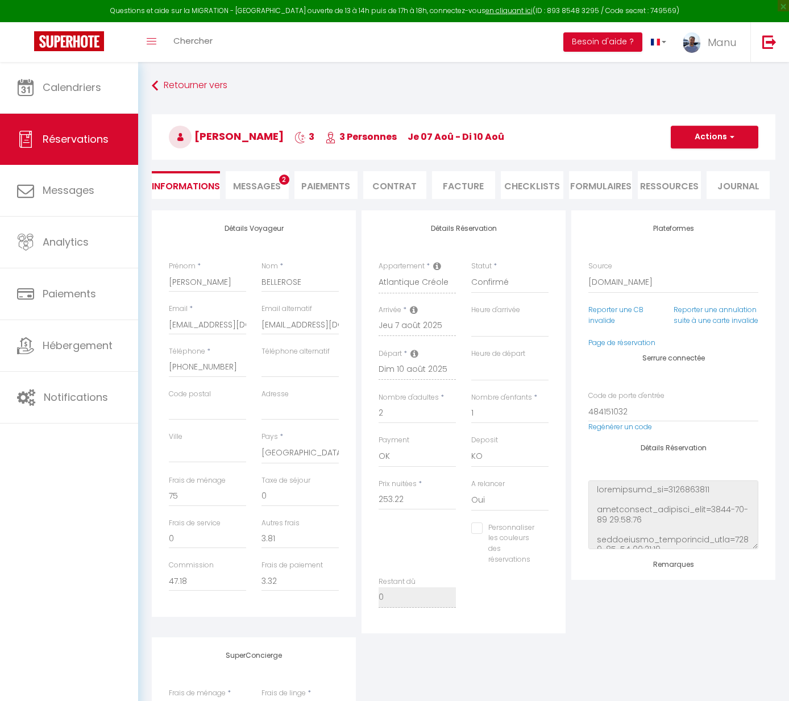
select select "GF"
select select
select select "14"
select select "2"
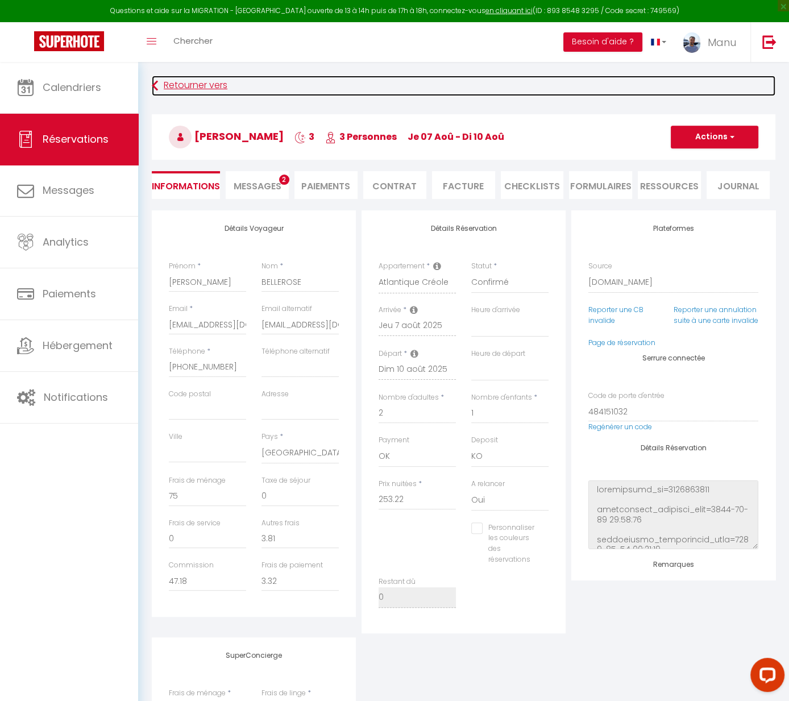
click at [168, 76] on link "Retourner vers" at bounding box center [464, 86] width 624 height 20
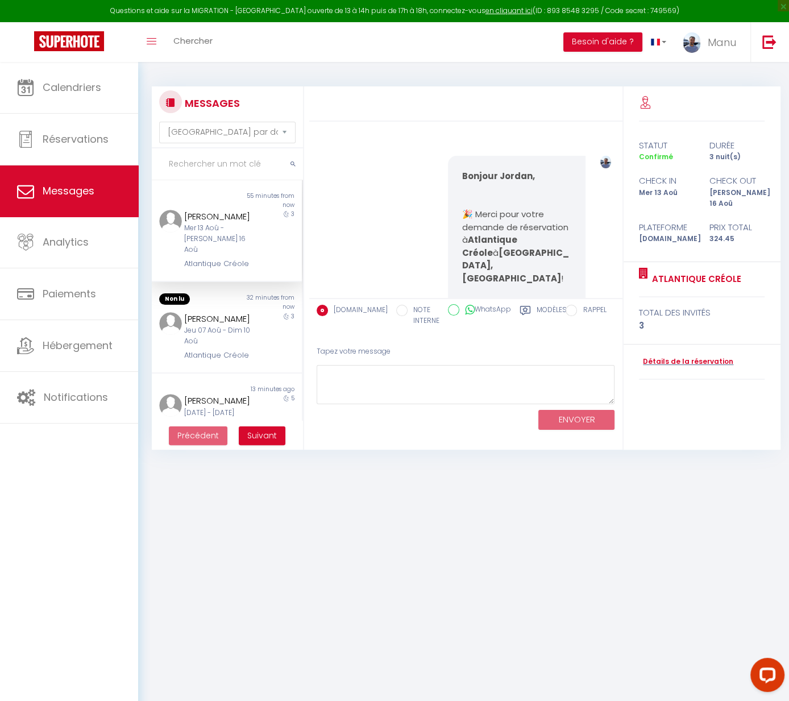
scroll to position [10206, 0]
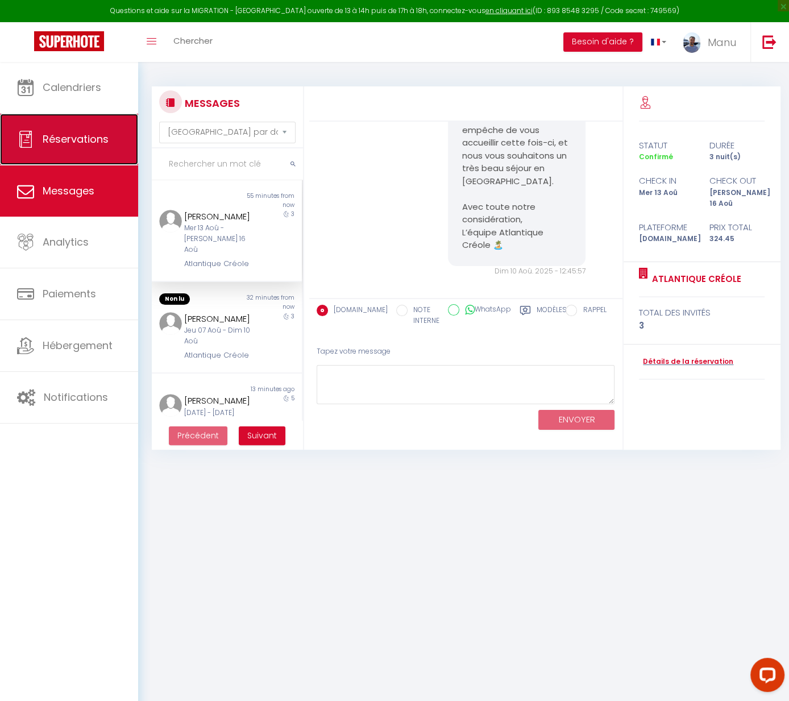
click at [78, 148] on link "Réservations" at bounding box center [69, 139] width 138 height 51
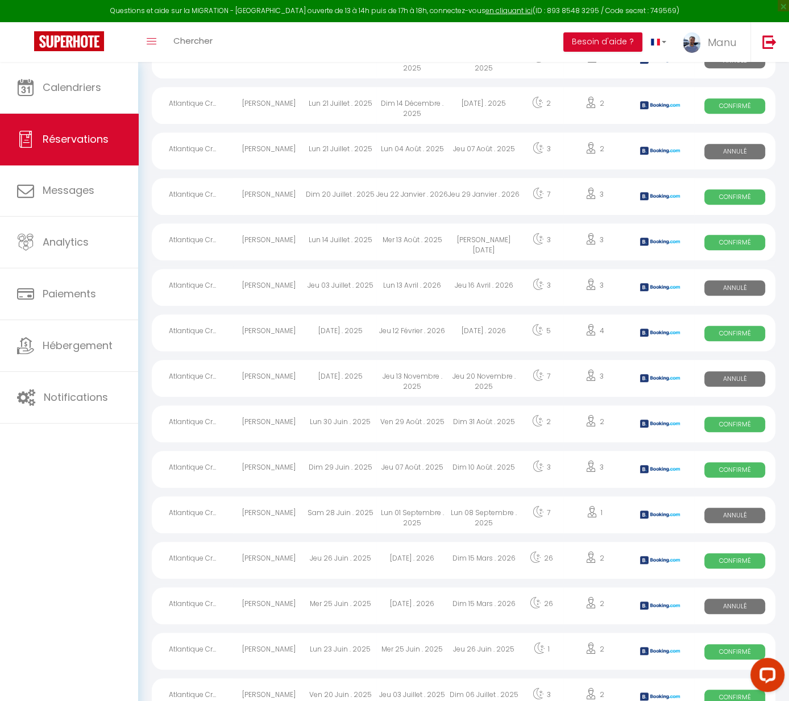
scroll to position [531, 0]
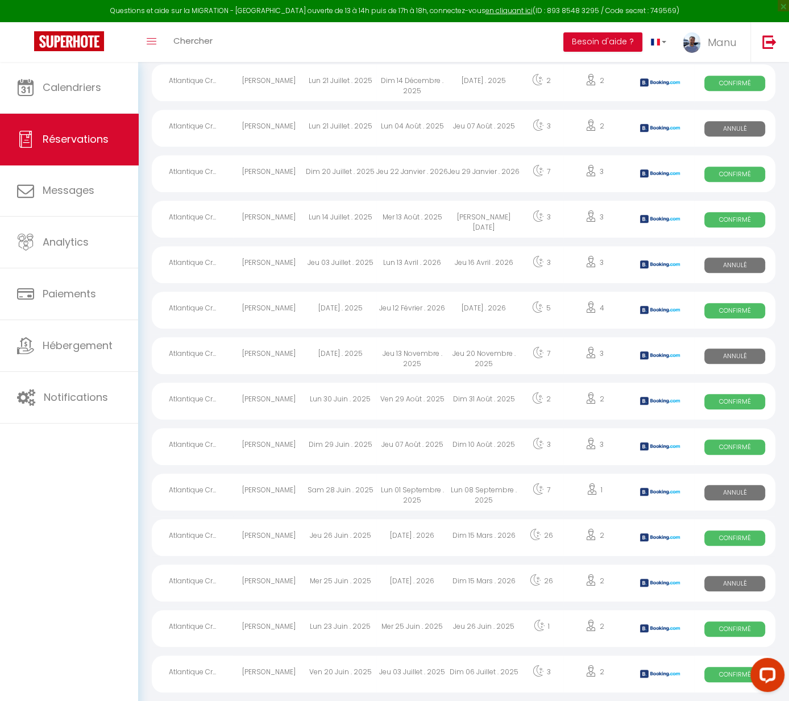
click at [723, 309] on span "Confirmé" at bounding box center [735, 310] width 61 height 15
select select "OK"
select select "KO"
select select "0"
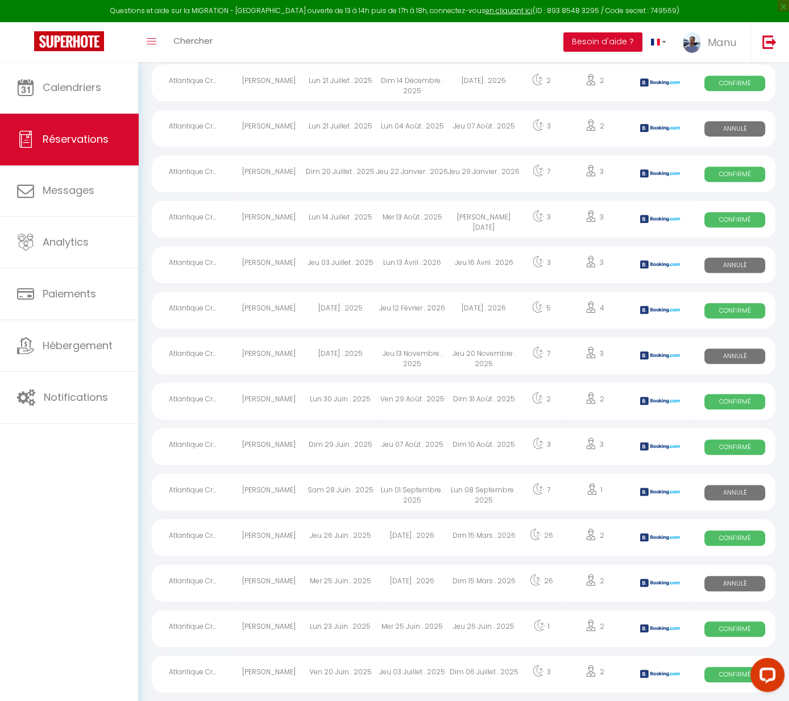
select select "1"
select select
select select "44261"
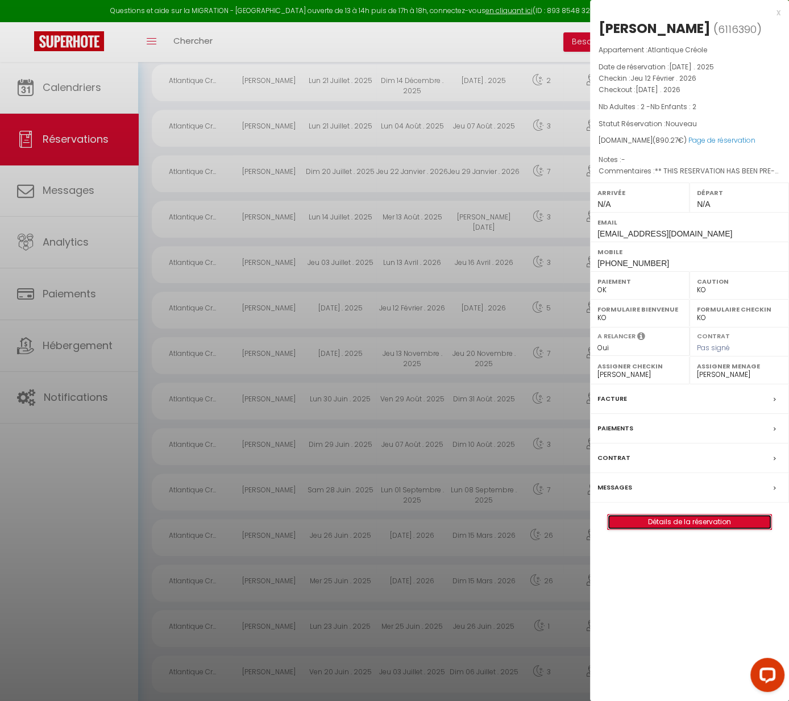
click at [694, 518] on link "Détails de la réservation" at bounding box center [690, 522] width 164 height 15
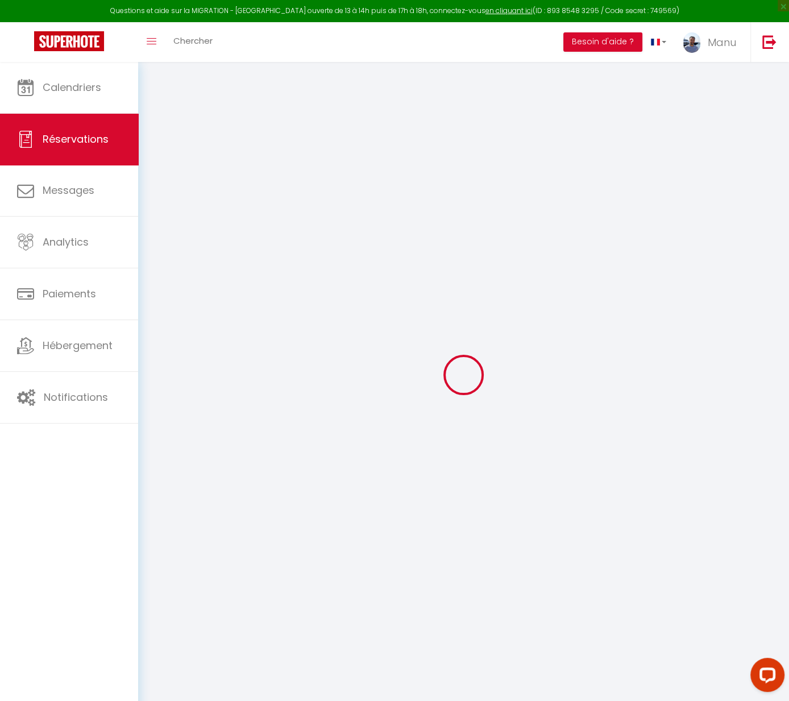
select select
checkbox input "false"
select select
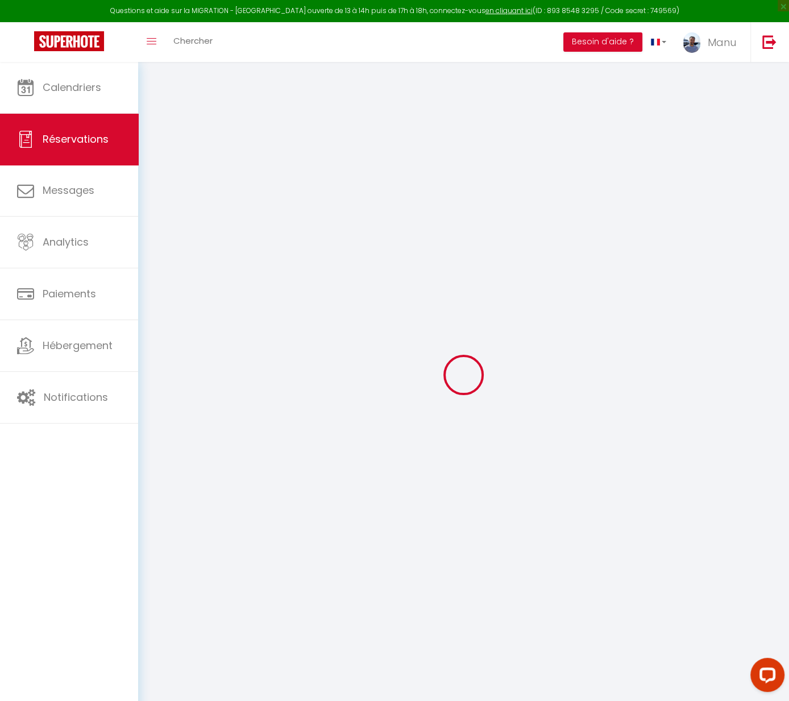
checkbox input "false"
type textarea "** THIS RESERVATION HAS BEEN PRE-PAID ** BOOKING NOTE : Payment charge is EUR 8…"
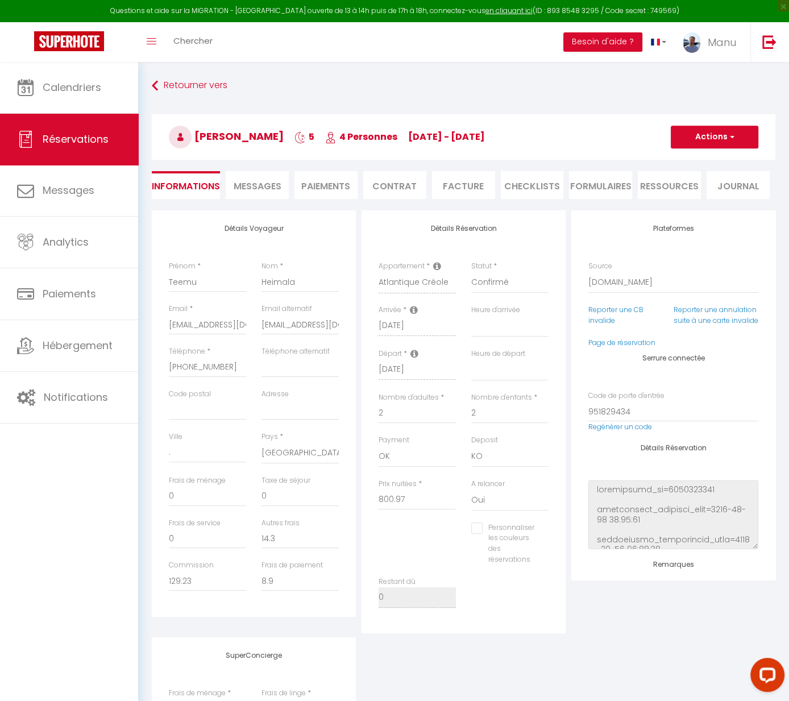
type input "75"
select select
checkbox input "false"
select select
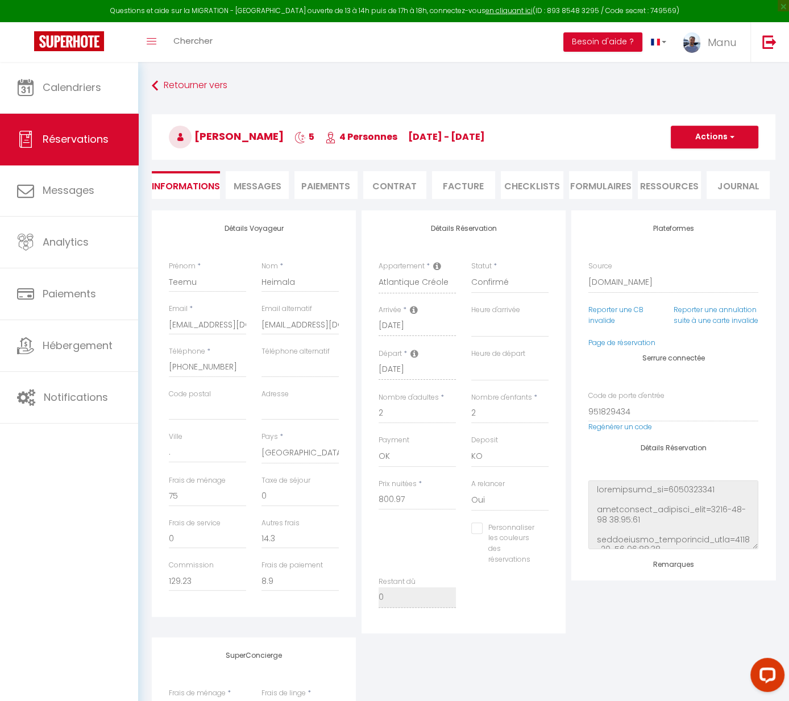
select select
click at [293, 326] on input "[EMAIL_ADDRESS][DOMAIN_NAME]" at bounding box center [300, 324] width 77 height 20
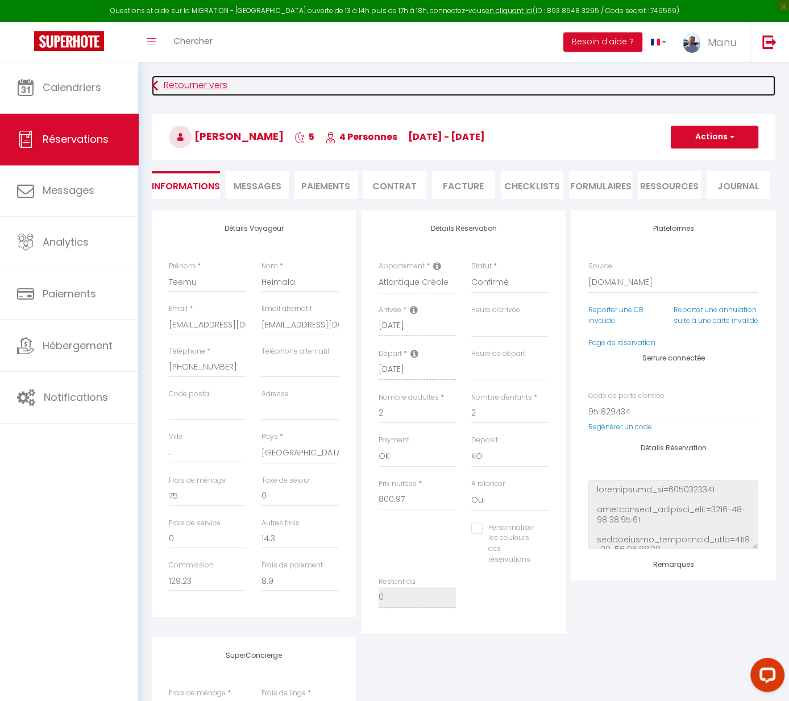
click at [171, 89] on link "Retourner vers" at bounding box center [464, 86] width 624 height 20
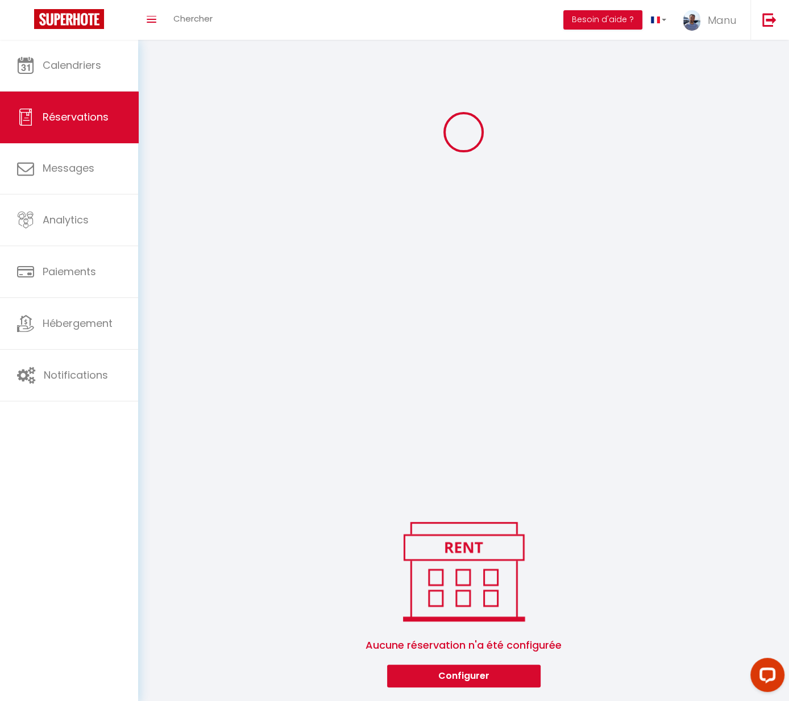
select select "all"
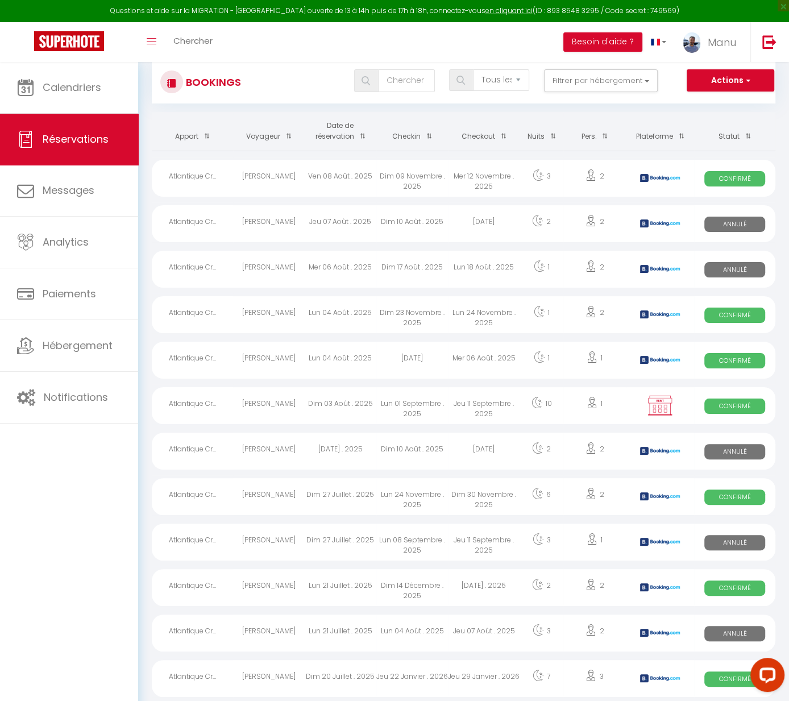
scroll to position [27, 0]
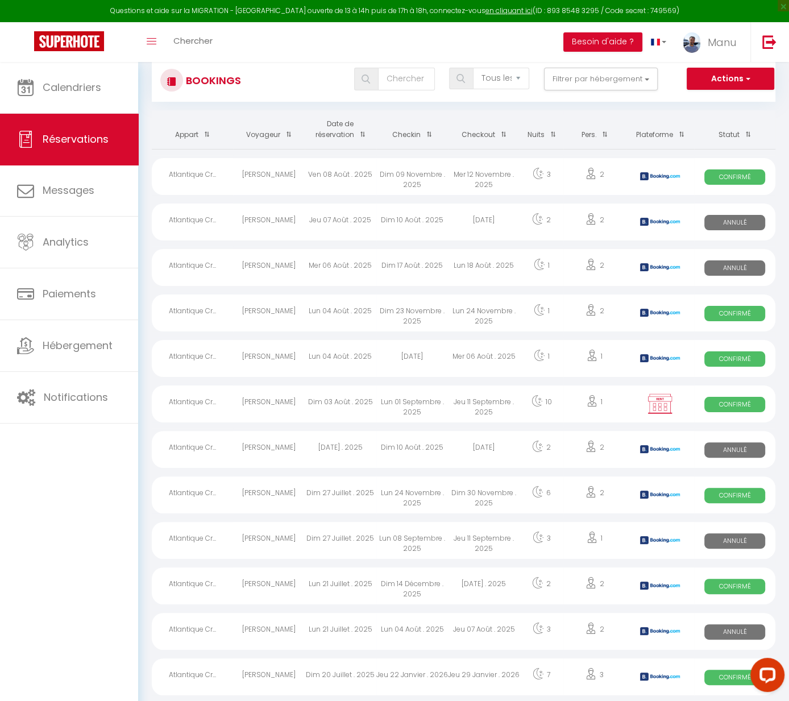
click at [273, 312] on div "[PERSON_NAME]" at bounding box center [269, 313] width 72 height 37
select select "OK"
select select "KO"
select select "0"
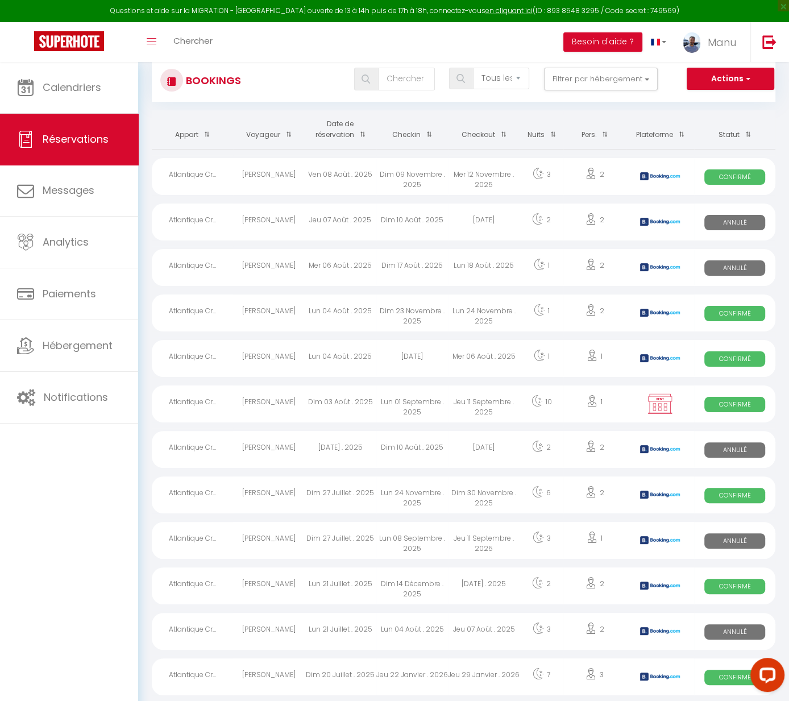
select select "1"
select select
select select "44261"
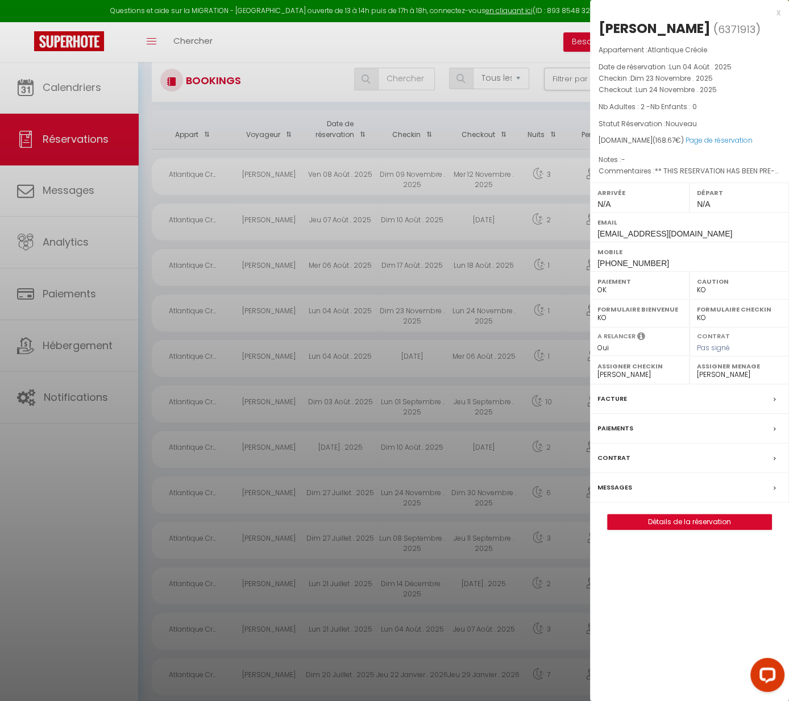
click at [123, 63] on div at bounding box center [394, 350] width 789 height 701
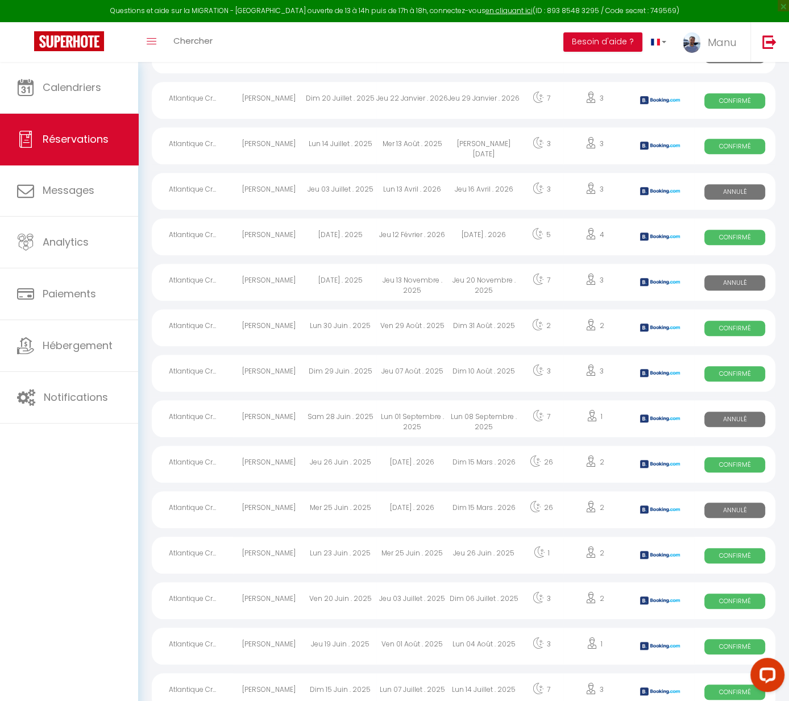
scroll to position [607, 0]
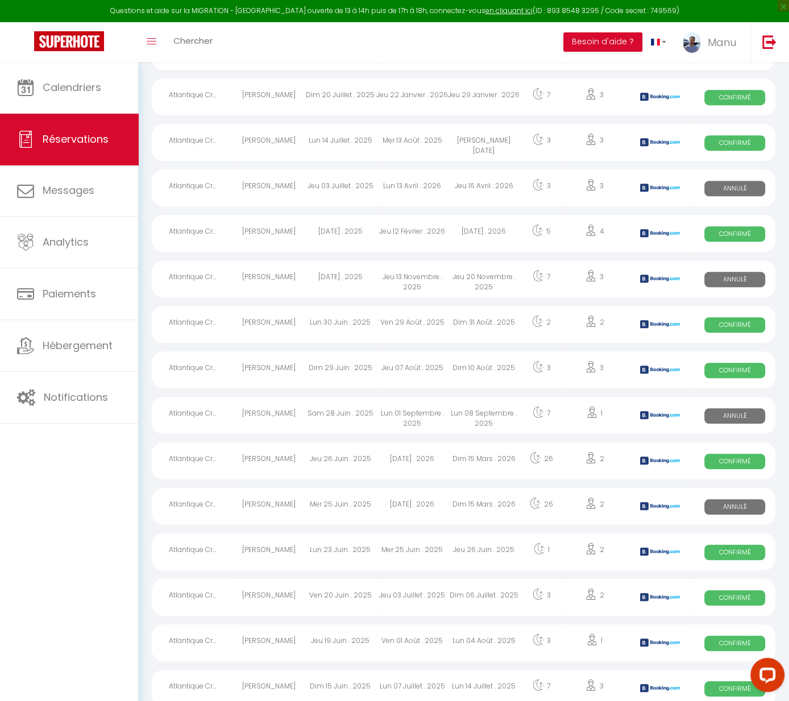
click at [284, 457] on div "[PERSON_NAME]" at bounding box center [269, 460] width 72 height 37
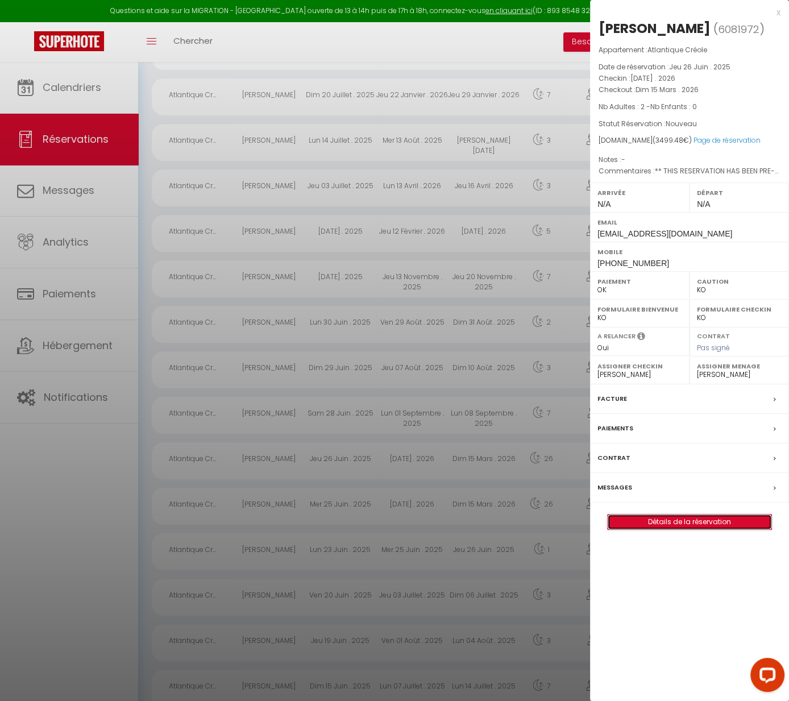
click at [694, 529] on link "Détails de la réservation" at bounding box center [690, 522] width 164 height 15
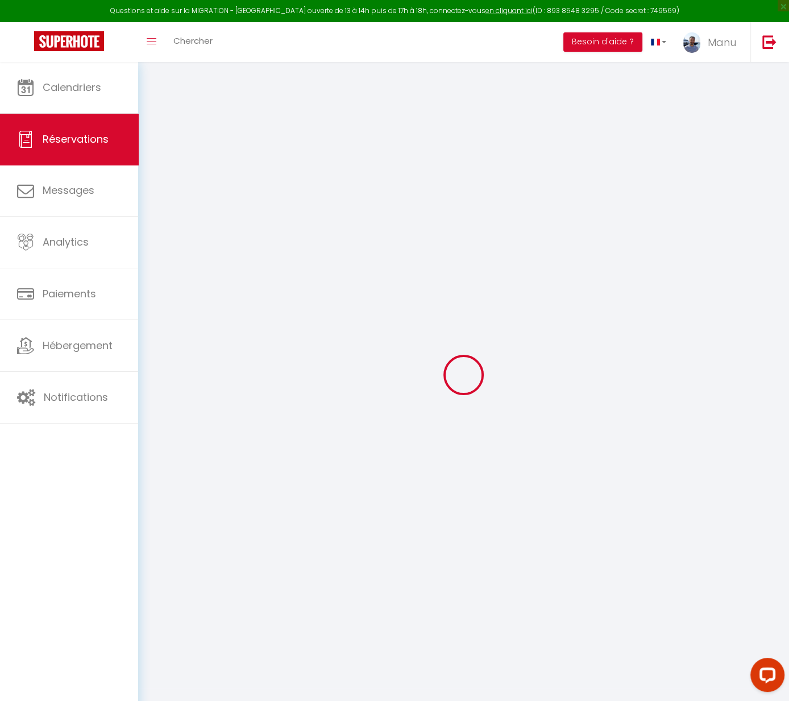
type input "[PERSON_NAME]"
type input "[EMAIL_ADDRESS][DOMAIN_NAME]"
type input "[PHONE_NUMBER]"
select select "CA"
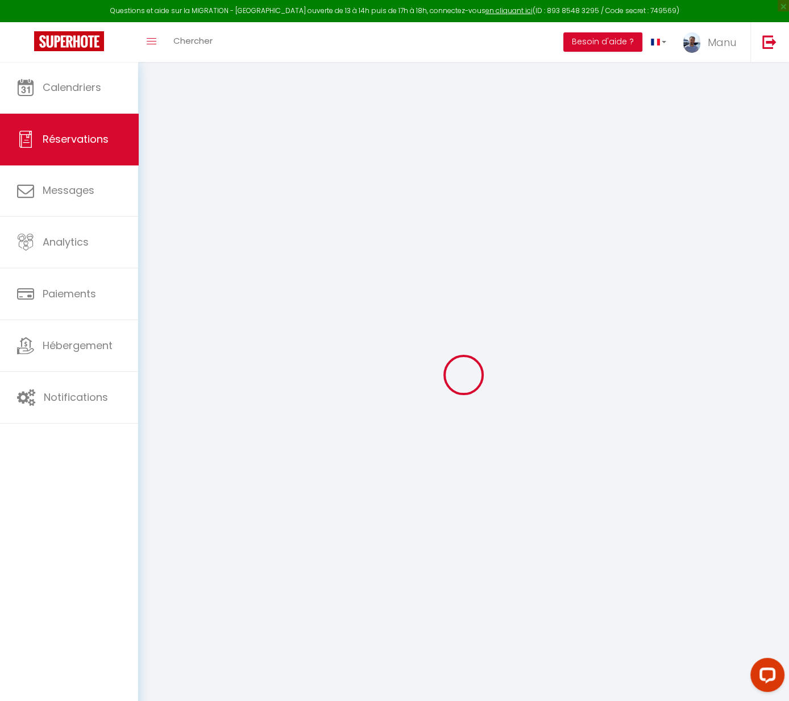
type input "66.61"
type input "501.52"
type input "34.99"
select select "63681"
select select "1"
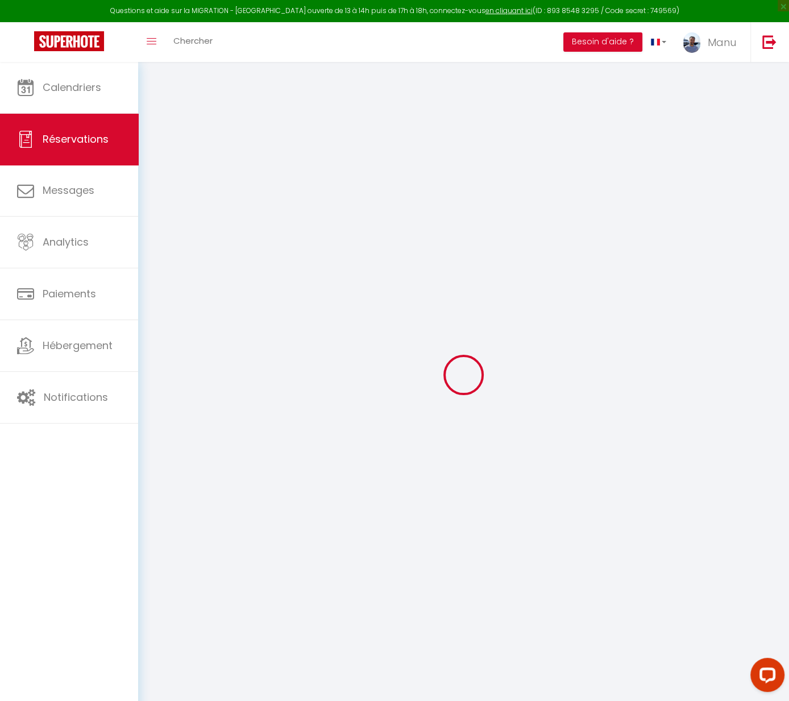
select select
type input "2"
select select "12"
select select
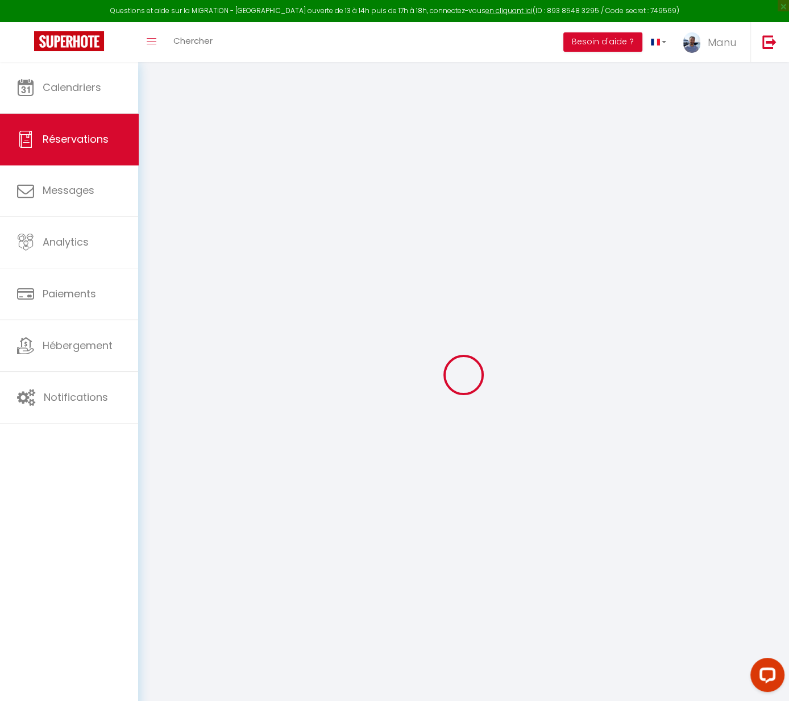
type input "3357.87"
checkbox input "false"
type input "0"
select select "2"
type input "0"
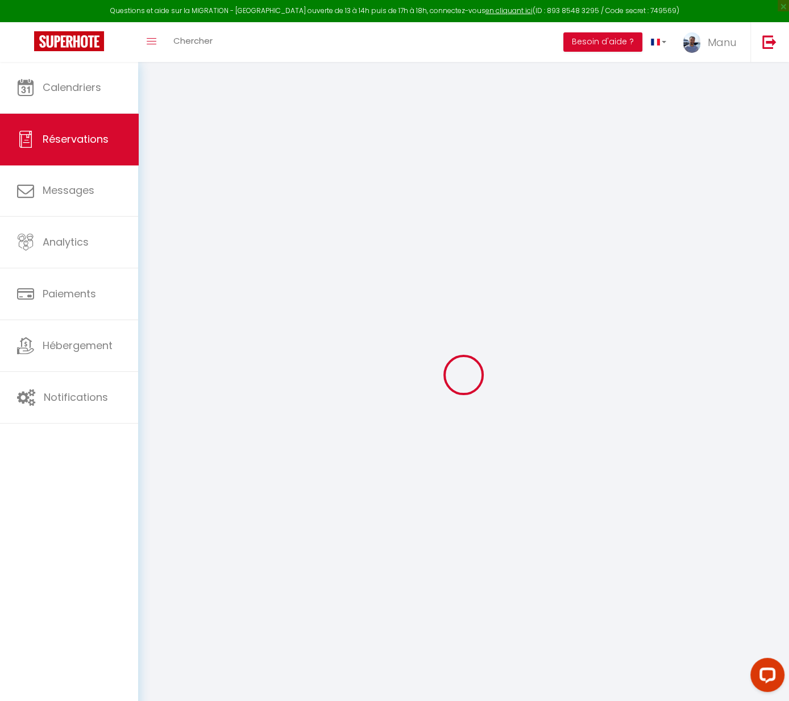
type input "0"
select select
select select "14"
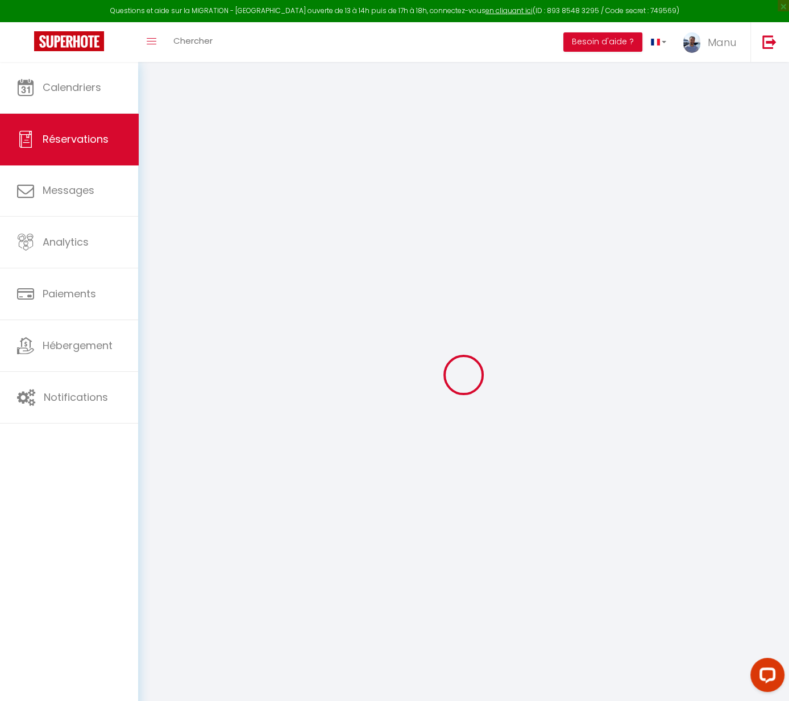
checkbox input "false"
select select
checkbox input "false"
select select
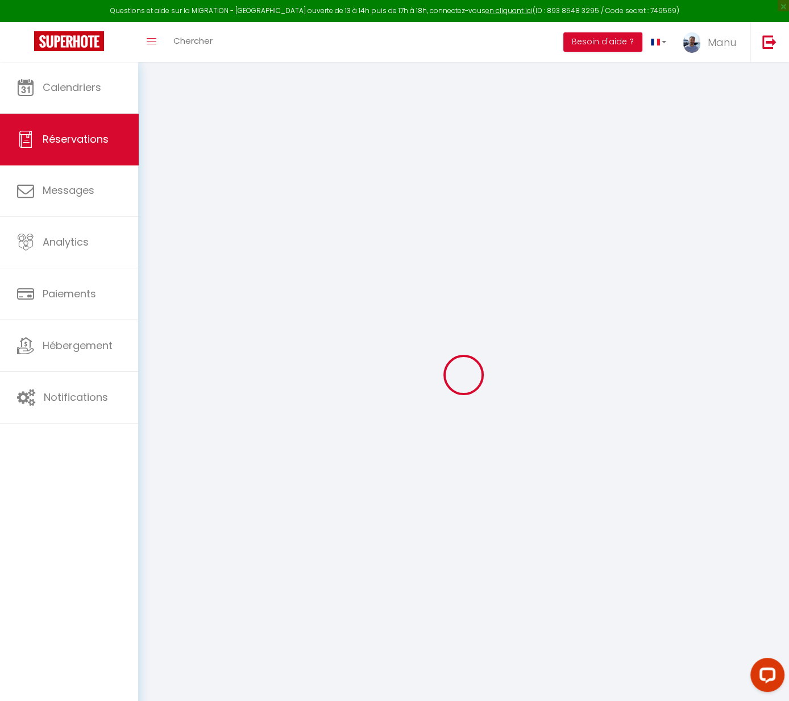
select select
checkbox input "false"
type textarea "** THIS RESERVATION HAS BEEN PRE-PAID ** Approximate time of arrival: between 1…"
type input "75"
select select
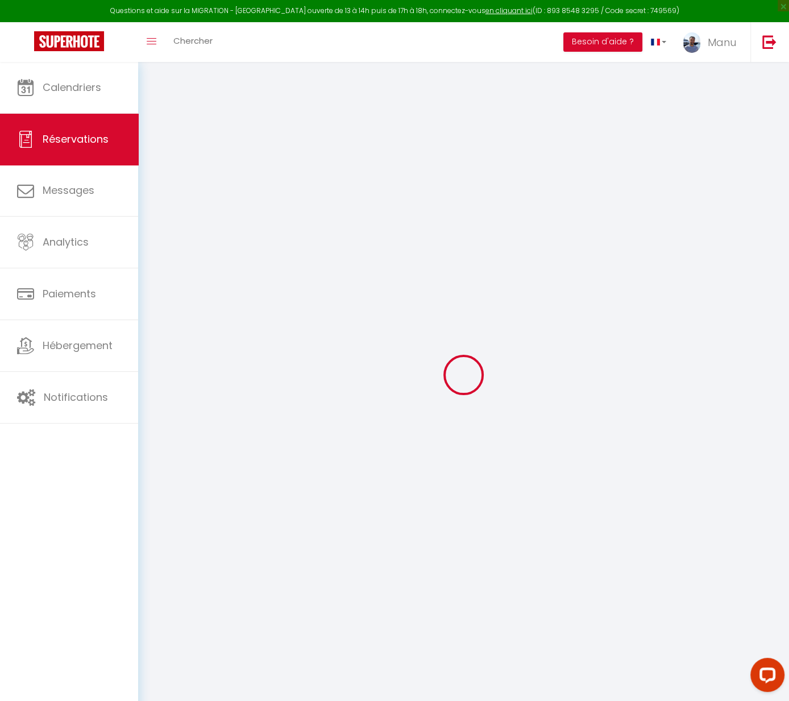
select select
checkbox input "false"
select select
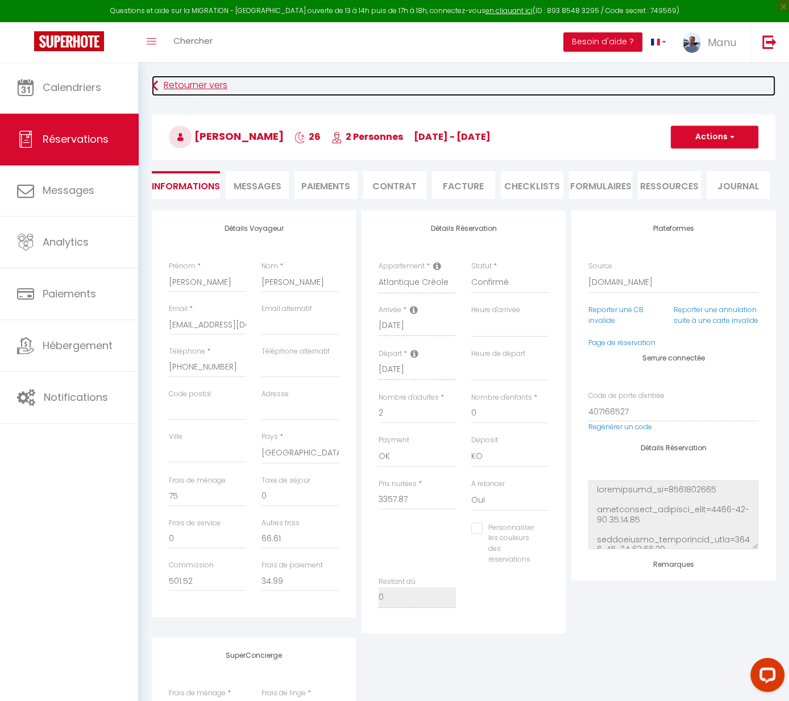
click at [174, 89] on link "Retourner vers" at bounding box center [464, 86] width 624 height 20
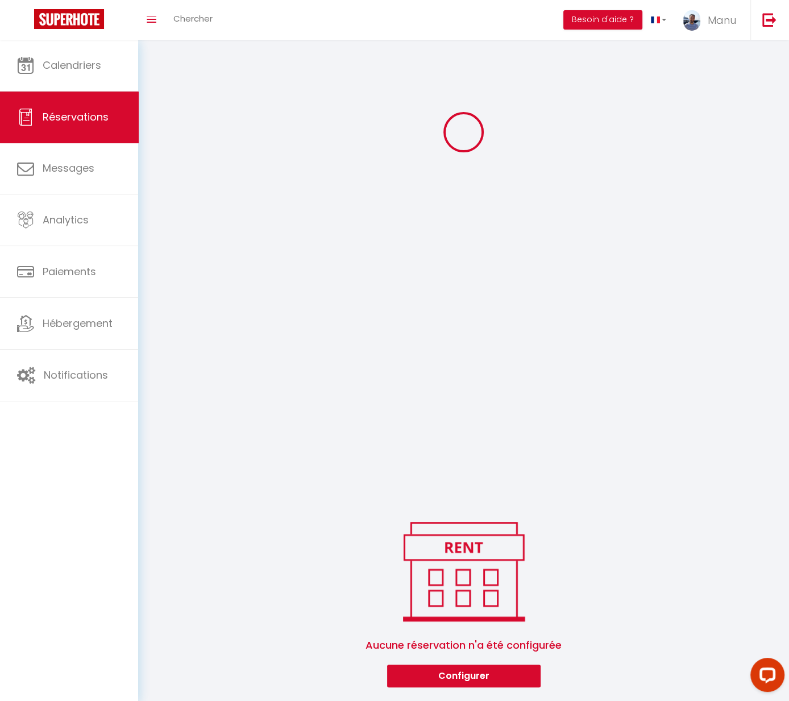
select select "all"
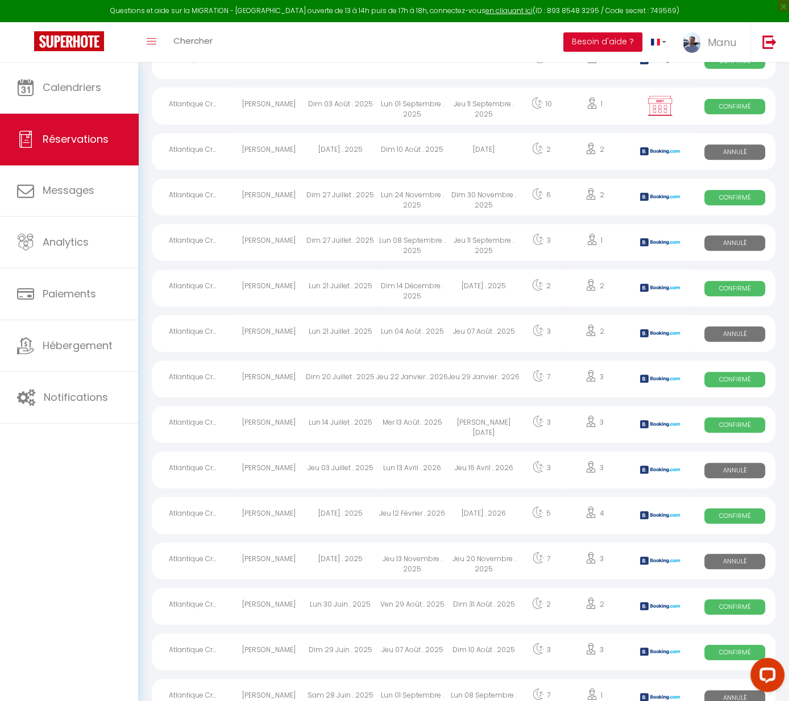
scroll to position [337, 0]
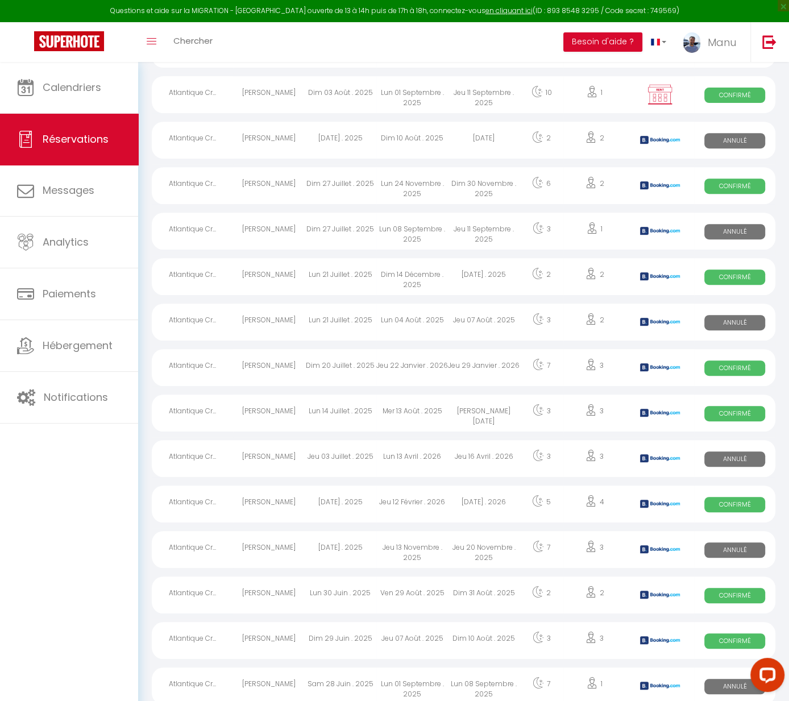
click at [263, 363] on div "[PERSON_NAME]" at bounding box center [269, 367] width 72 height 37
select select "OK"
select select "KO"
select select "0"
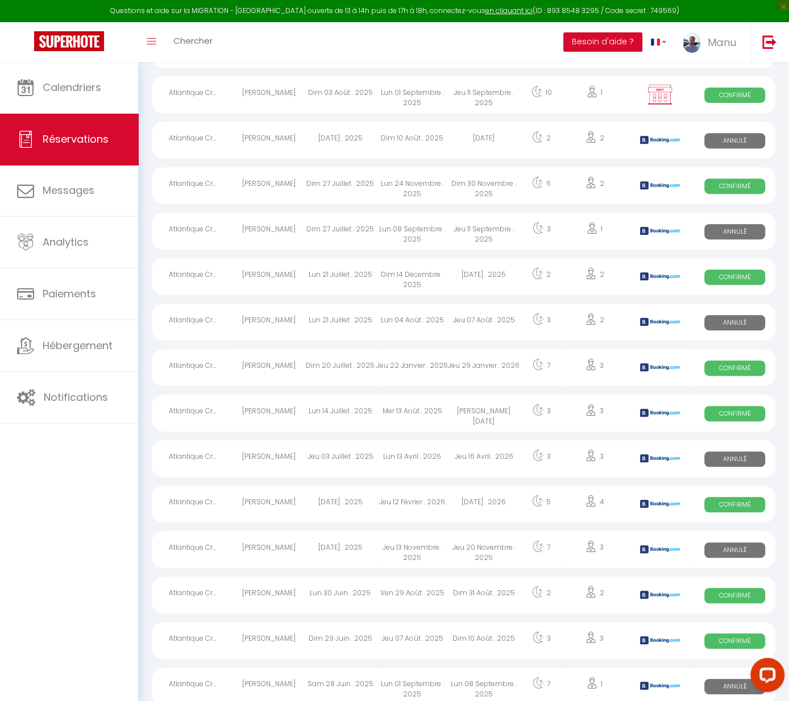
select select "1"
select select
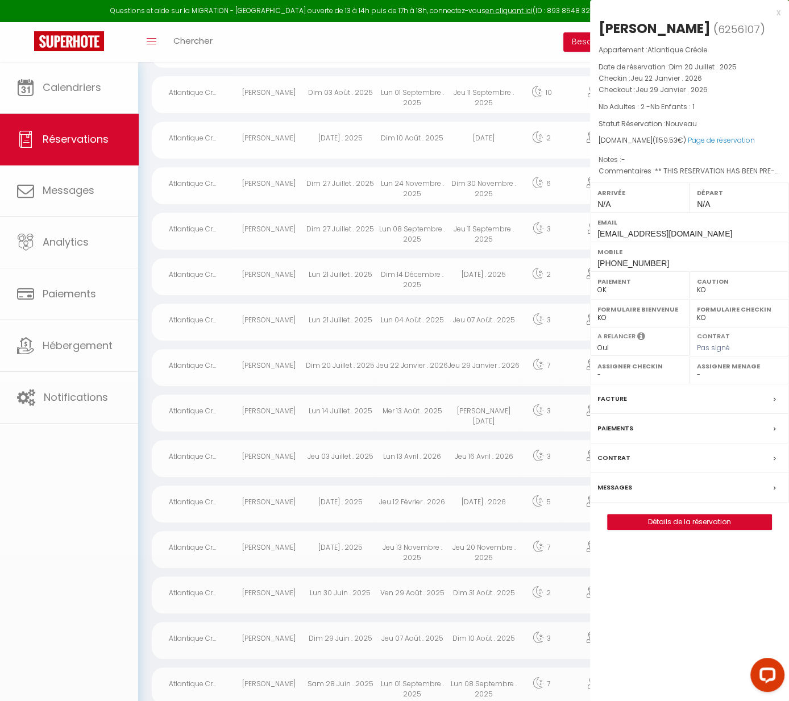
select select "44261"
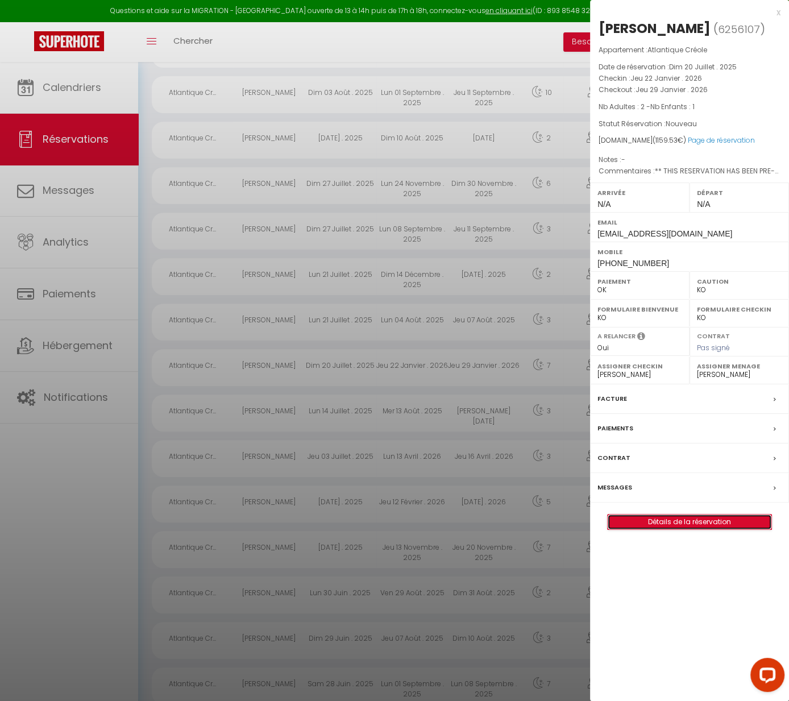
click at [705, 518] on link "Détails de la réservation" at bounding box center [690, 522] width 164 height 15
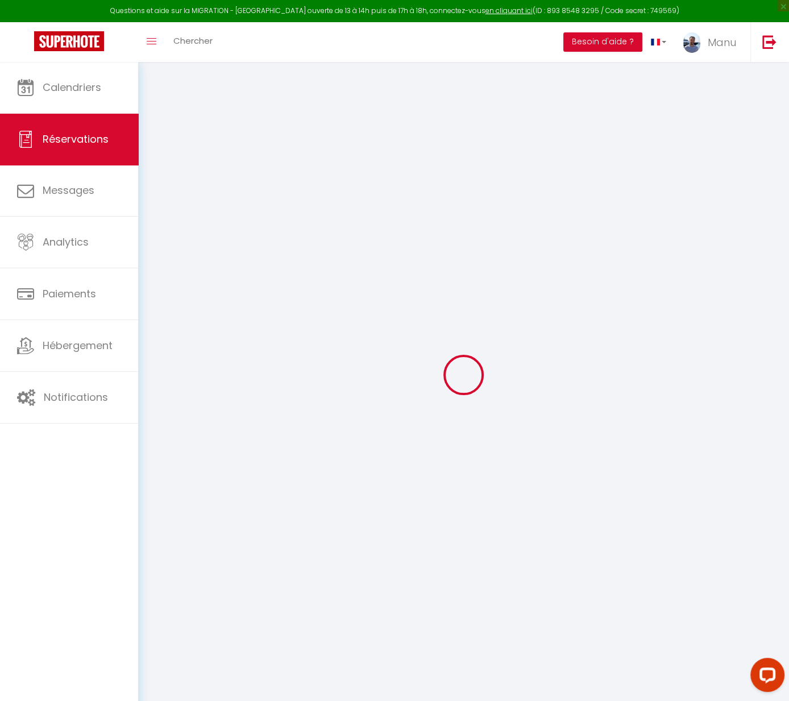
type input "[PERSON_NAME]"
type input "Gündel"
type input "[EMAIL_ADDRESS][DOMAIN_NAME]"
type input "[PERSON_NAME][EMAIL_ADDRESS][DOMAIN_NAME]"
type input "[PHONE_NUMBER]"
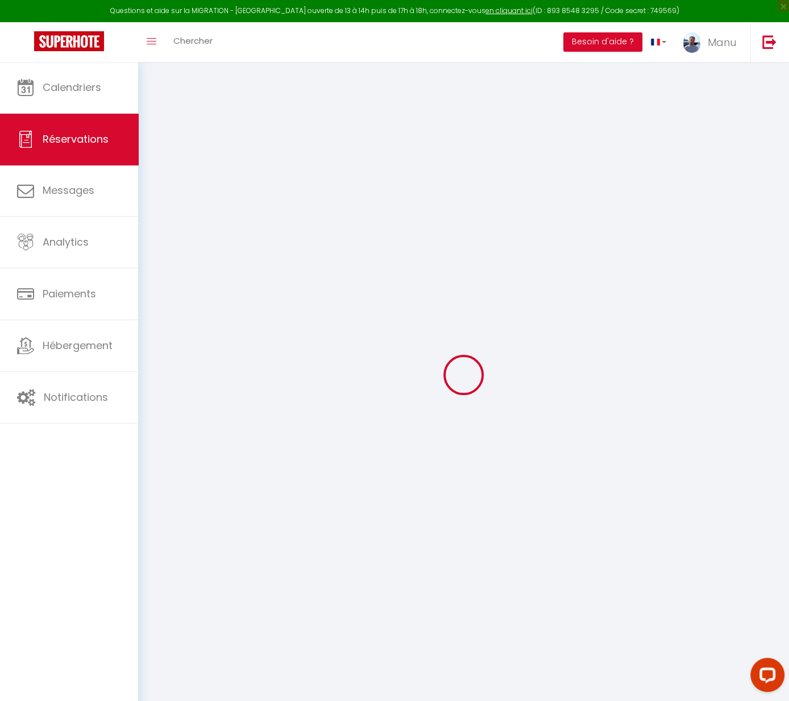
type input "."
select select "DE"
type input "20.09"
type input "167.74"
type input "11.6"
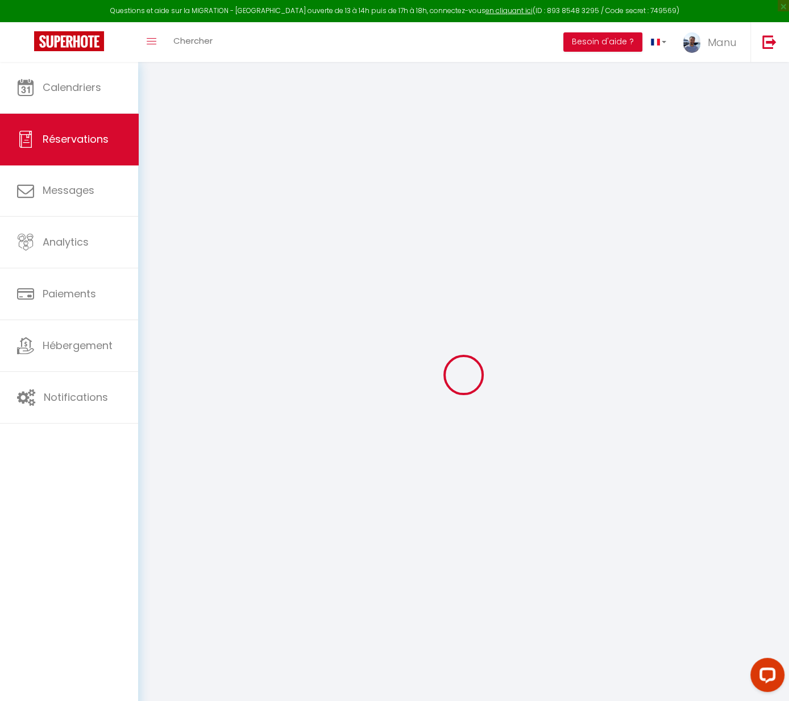
select select "63681"
select select "1"
select select
type input "2"
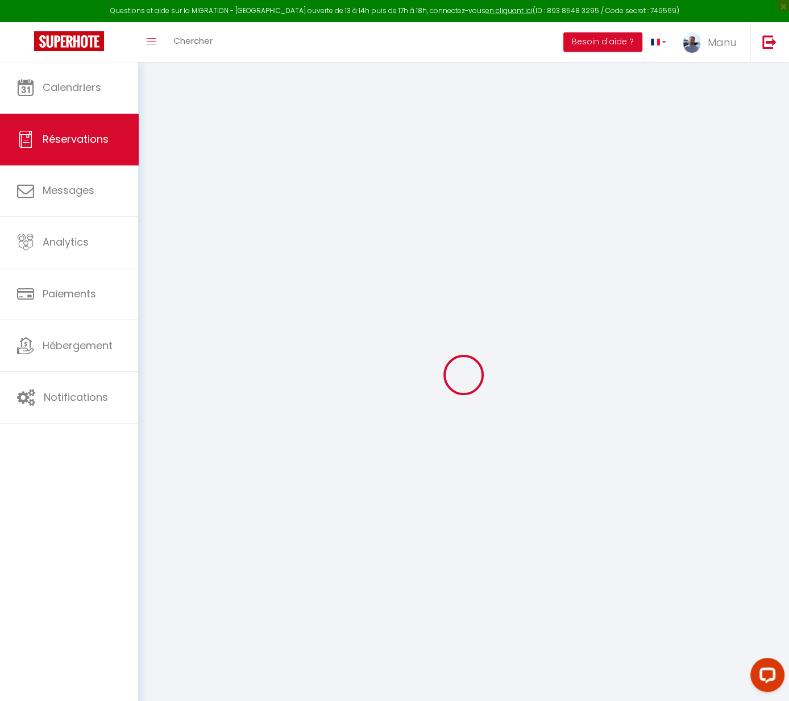
type input "1"
select select "12"
select select
type input "1064.44"
checkbox input "false"
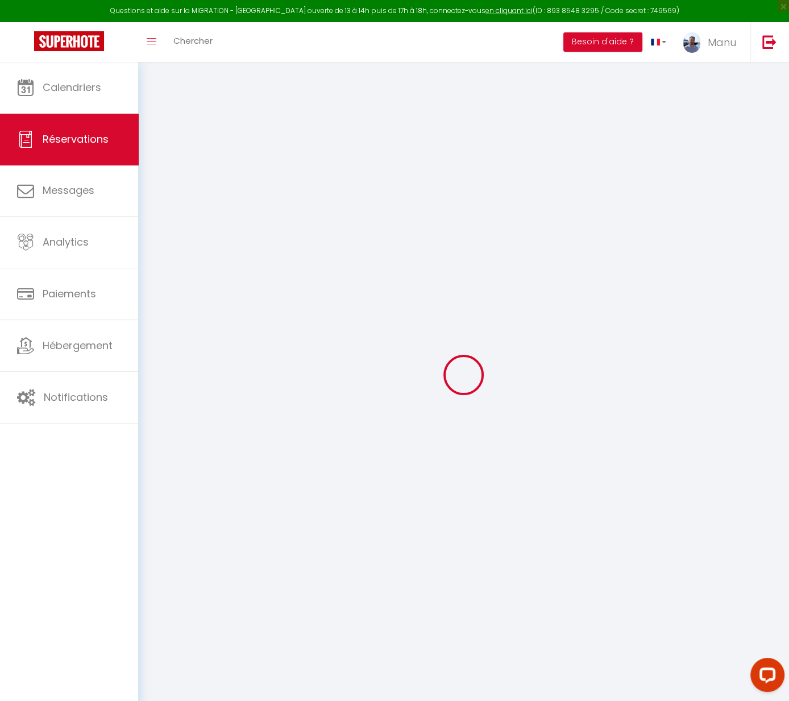
type input "0"
select select "2"
type input "0"
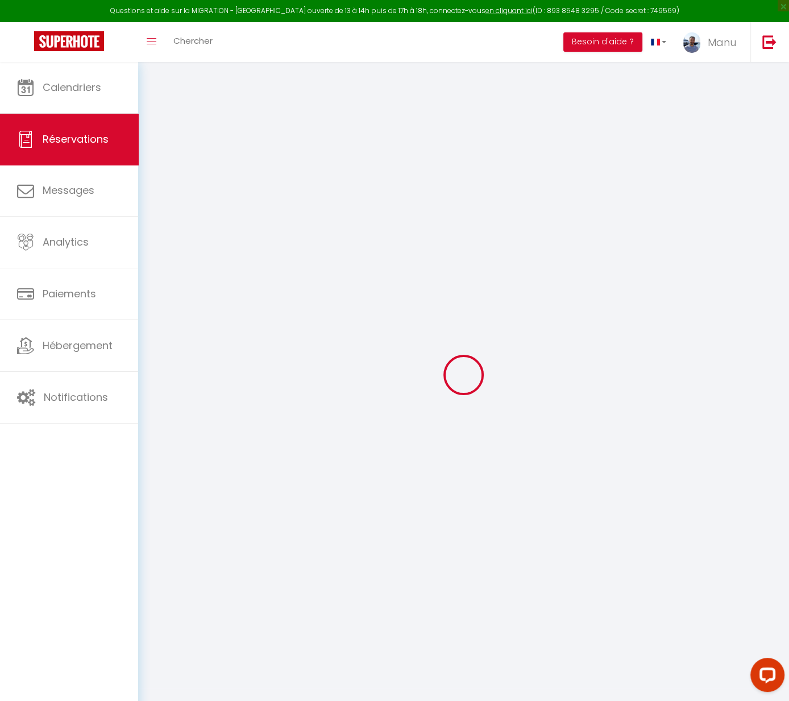
select select
select select "14"
checkbox input "false"
select select
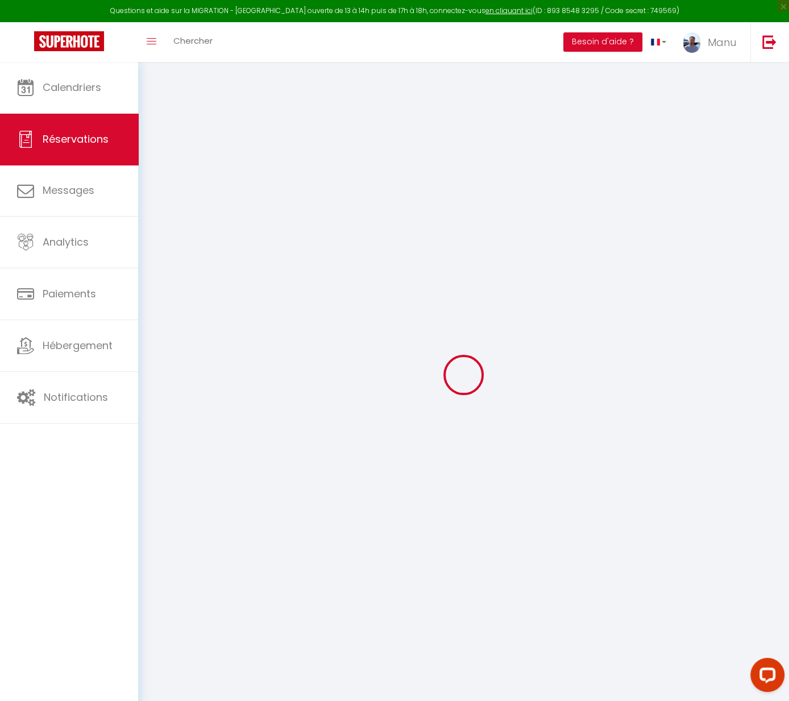
select select
checkbox input "false"
select select
checkbox input "false"
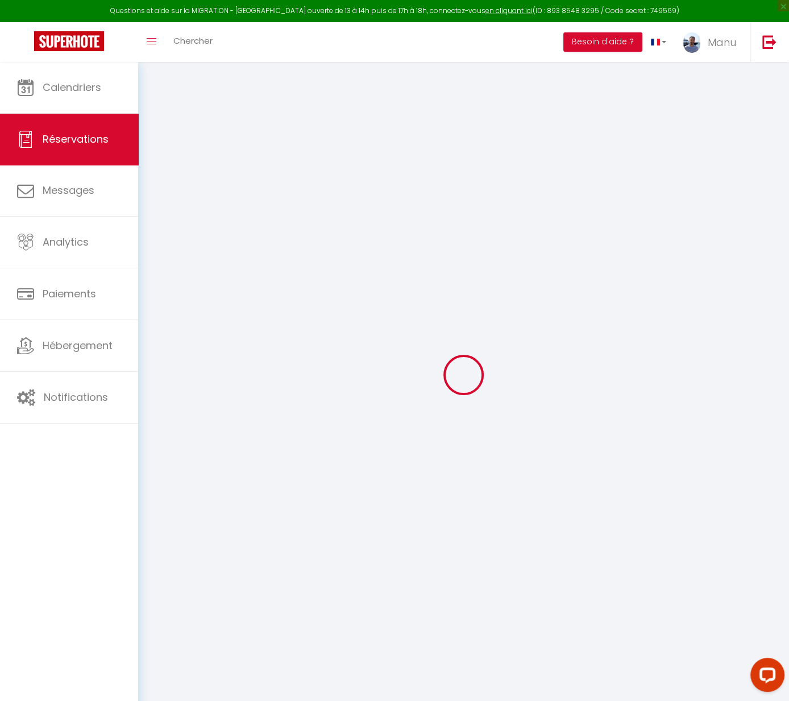
select select
checkbox input "false"
type textarea "** THIS RESERVATION HAS BEEN PRE-PAID ** BOOKING NOTE : Payment charge is EUR 1…"
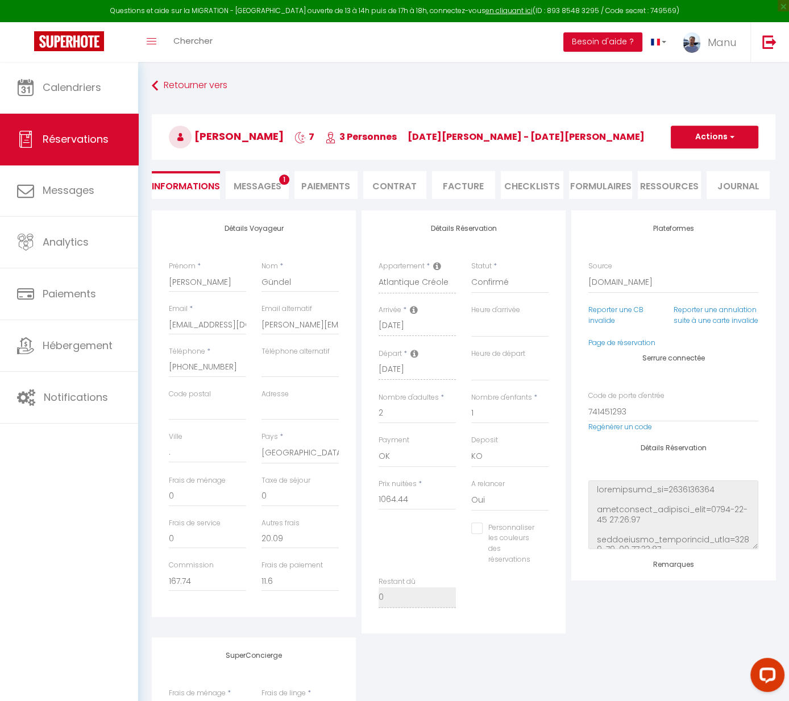
type input "75"
select select
checkbox input "false"
select select
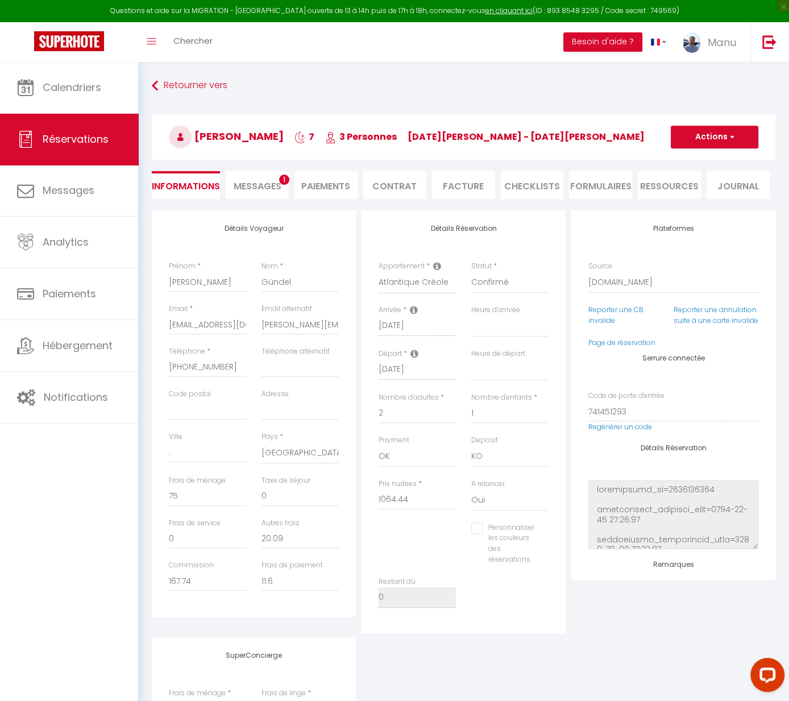
select select
click at [64, 138] on span "Réservations" at bounding box center [76, 139] width 66 height 14
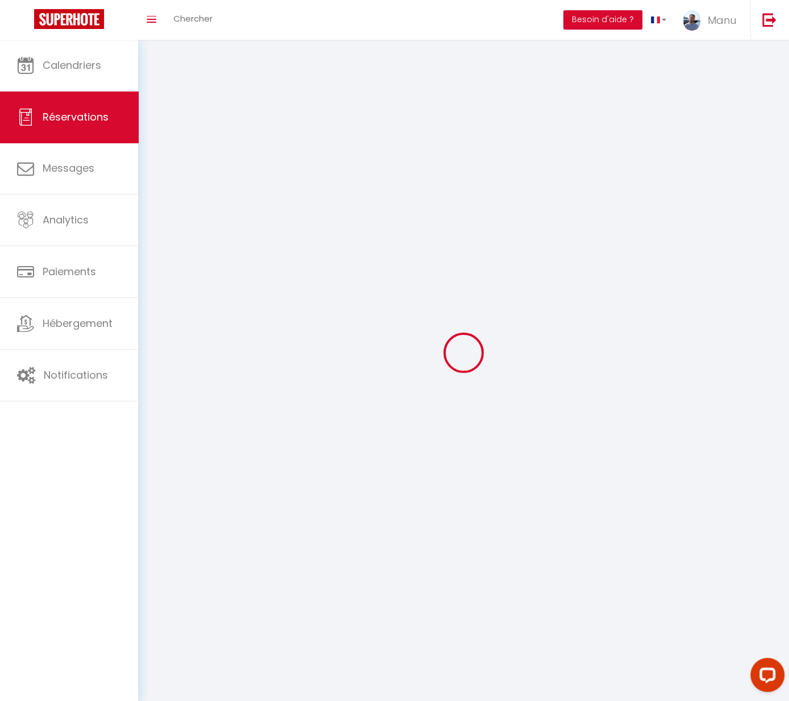
select select "all"
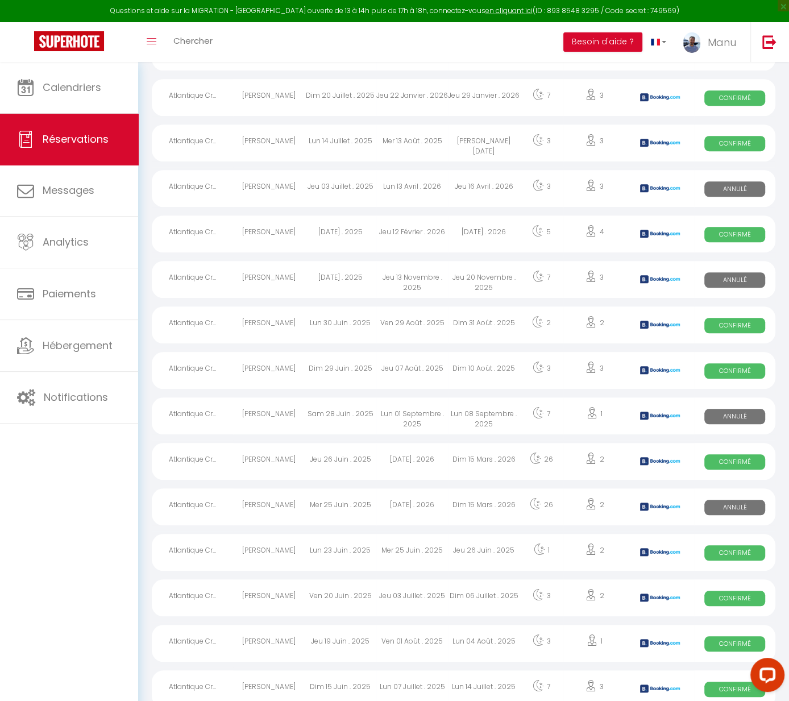
scroll to position [615, 0]
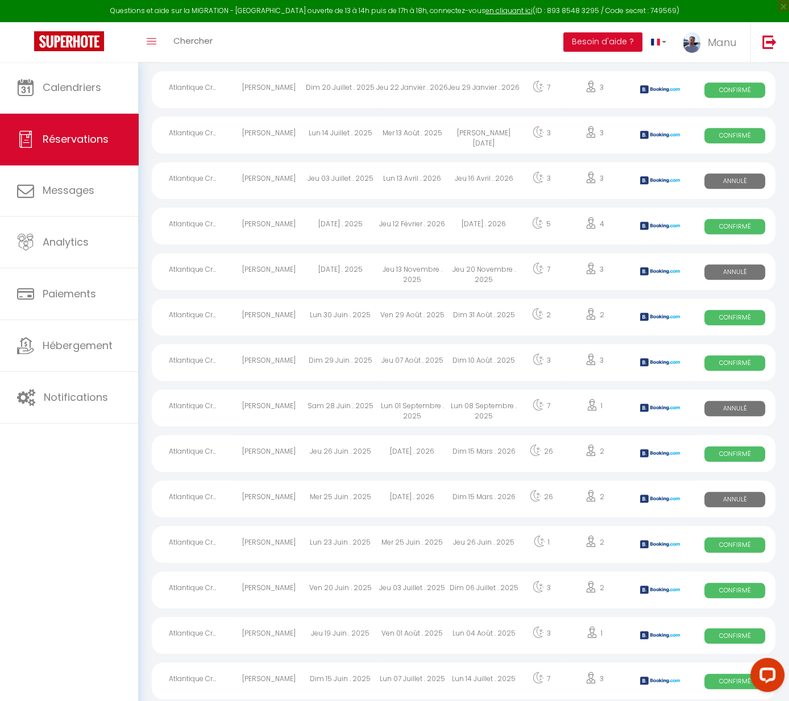
click at [278, 317] on div "[PERSON_NAME]" at bounding box center [269, 317] width 72 height 37
select select "OK"
select select "KO"
select select "0"
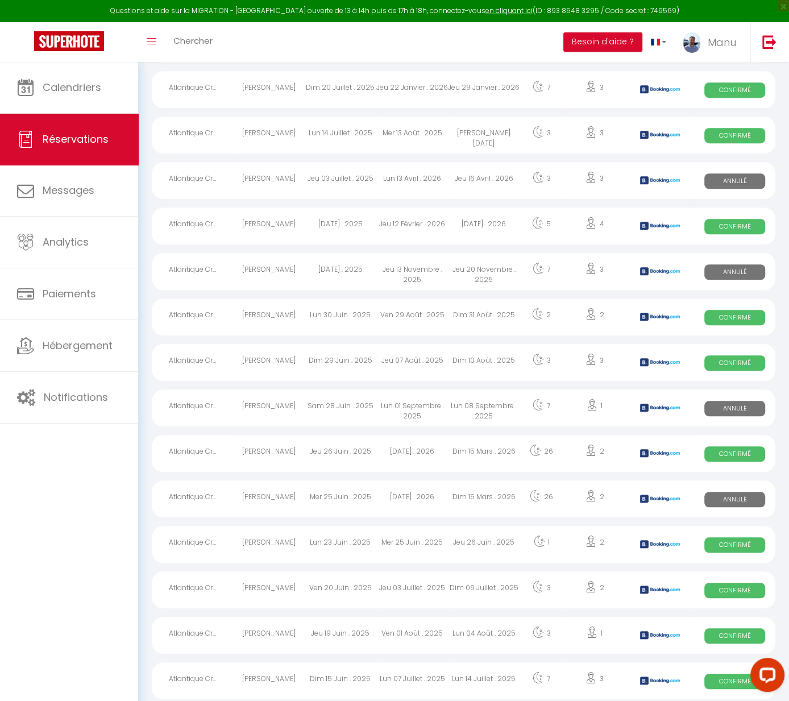
select select "1"
select select
select select "44261"
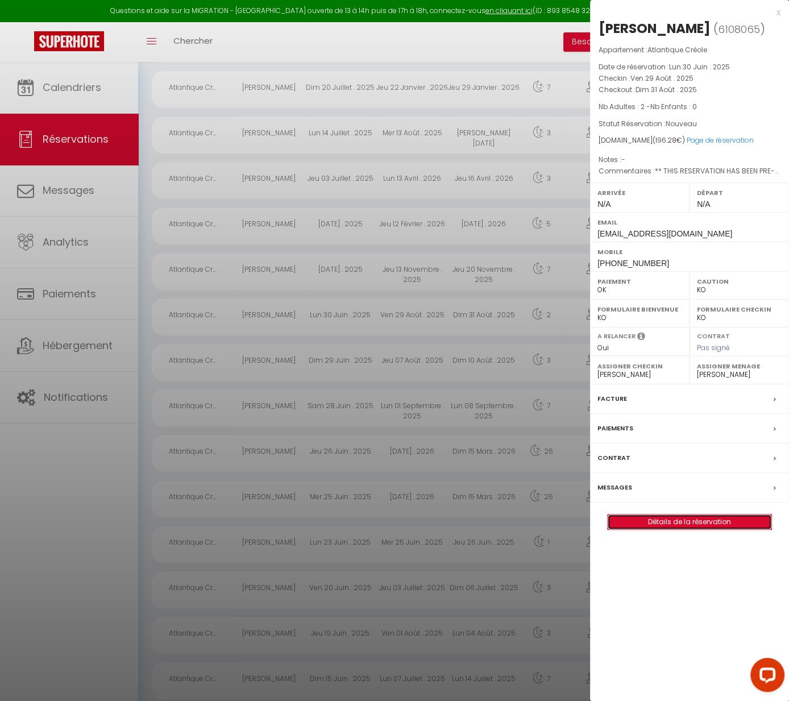
click at [686, 529] on link "Détails de la réservation" at bounding box center [690, 522] width 164 height 15
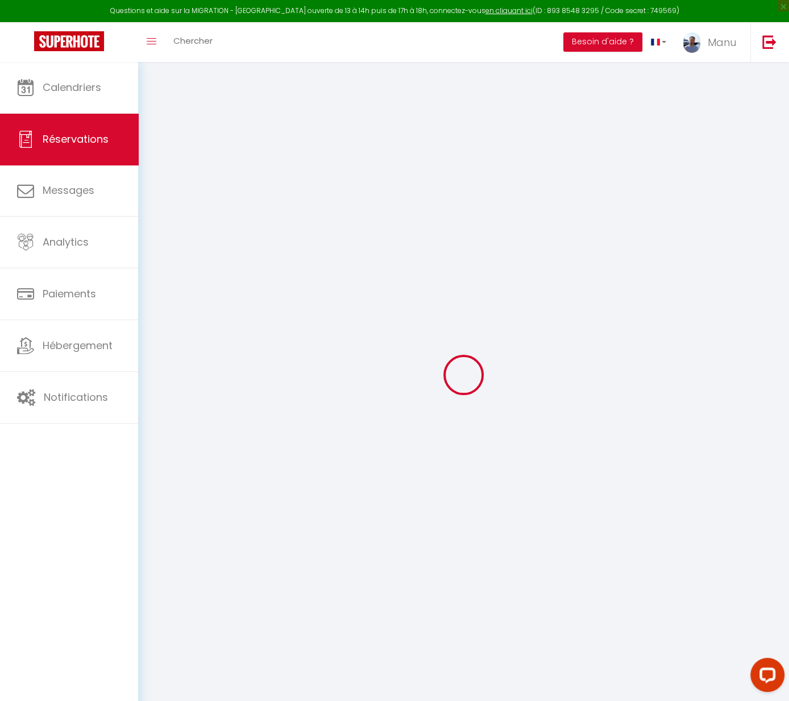
type input "[PERSON_NAME]"
type input "MIOLARD"
type input "[EMAIL_ADDRESS][DOMAIN_NAME]"
type input "[PHONE_NUMBER]"
select select "GP"
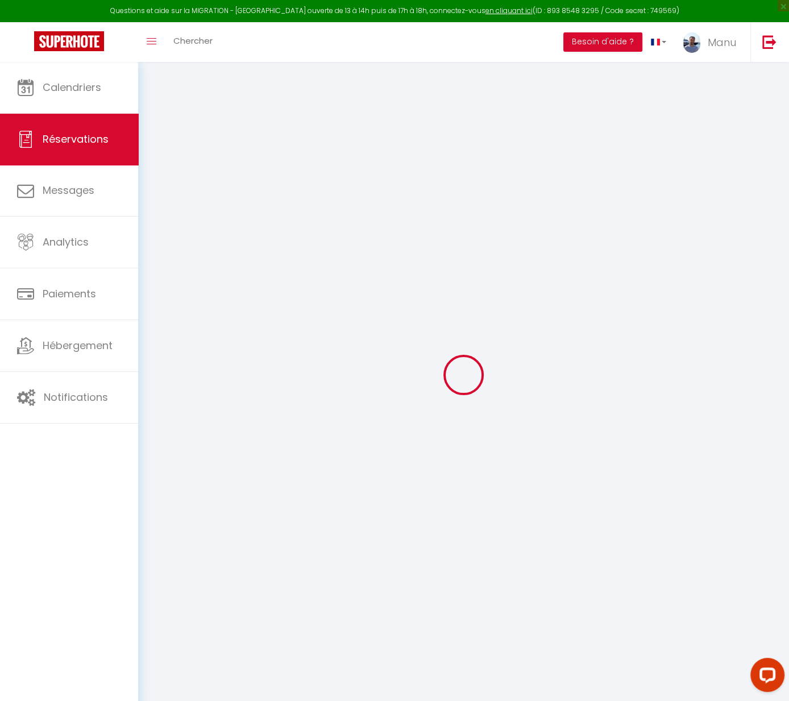
type input "1.63"
type input "27.64"
type input "1.96"
select select "63681"
select select "1"
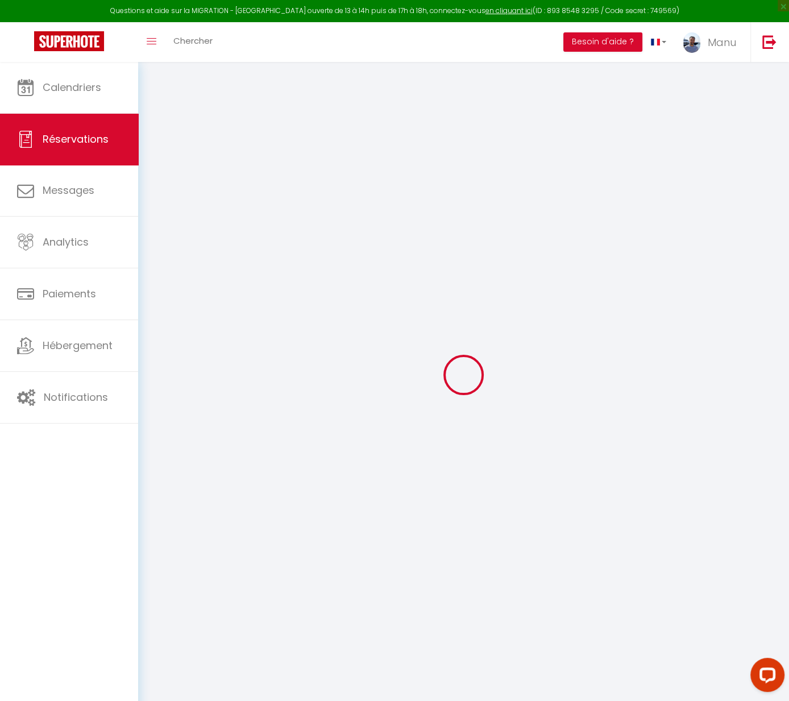
select select
type input "2"
select select "12"
select select
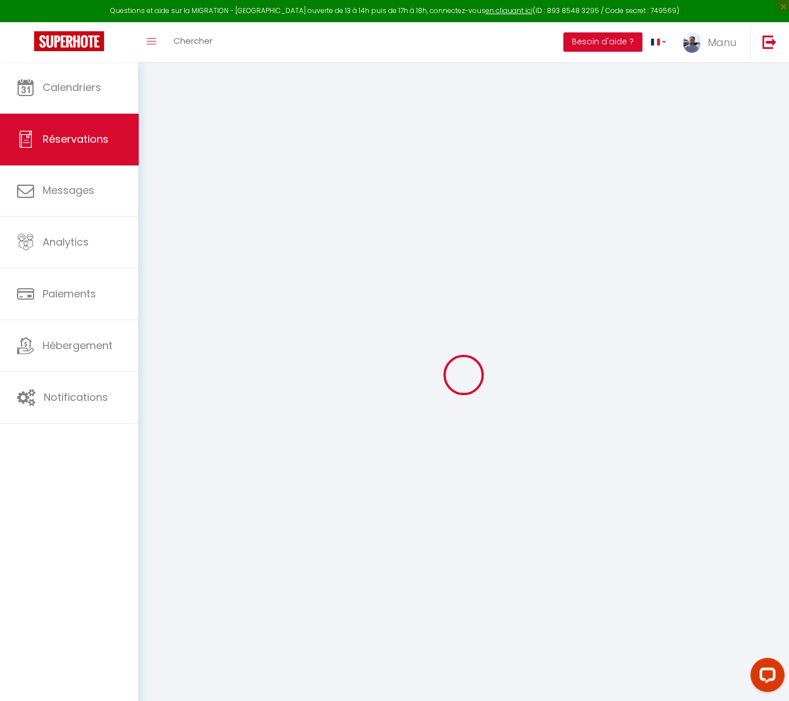
type input "119.65"
checkbox input "false"
type input "0"
select select "2"
type input "0"
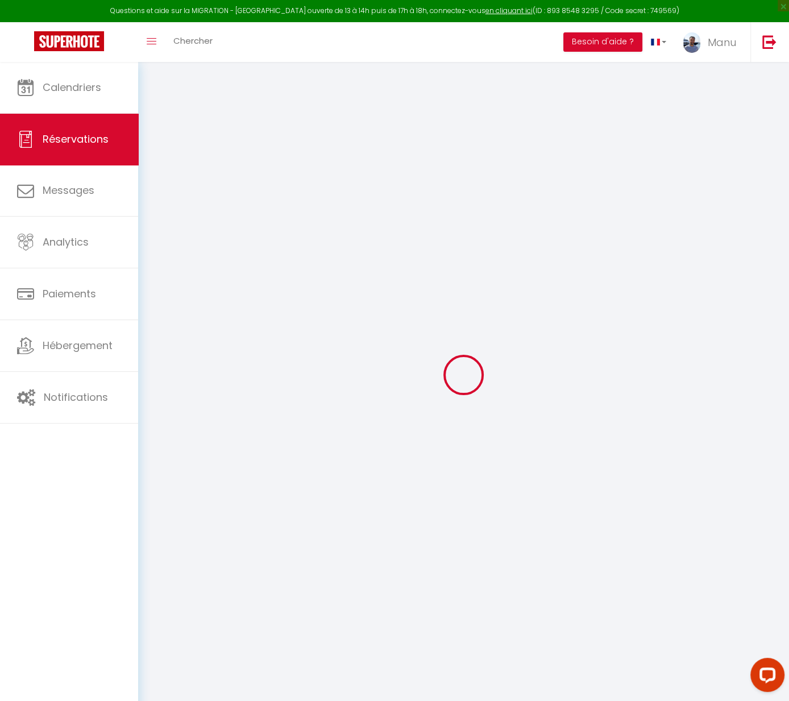
type input "0"
select select
select select "14"
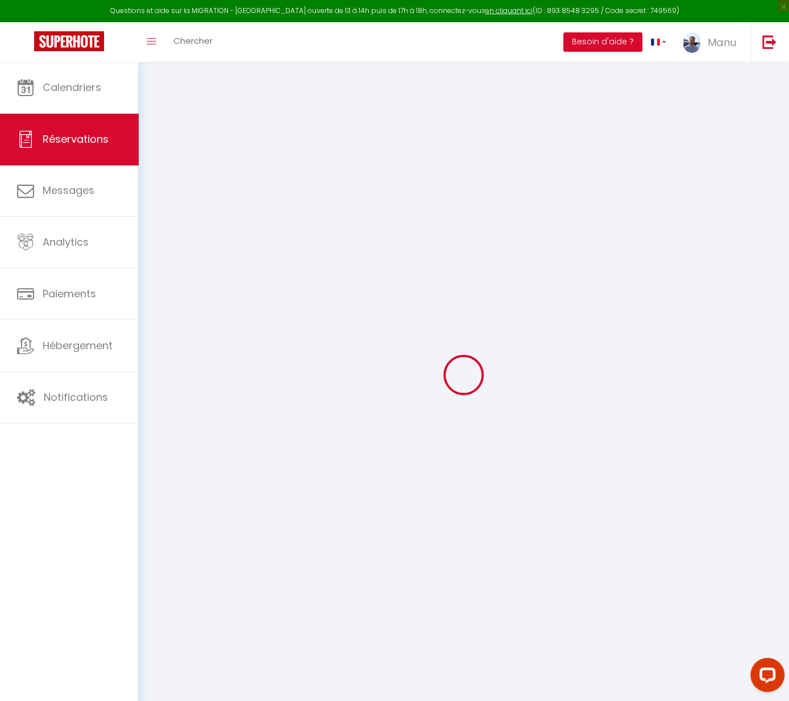
checkbox input "false"
select select
checkbox input "false"
select select
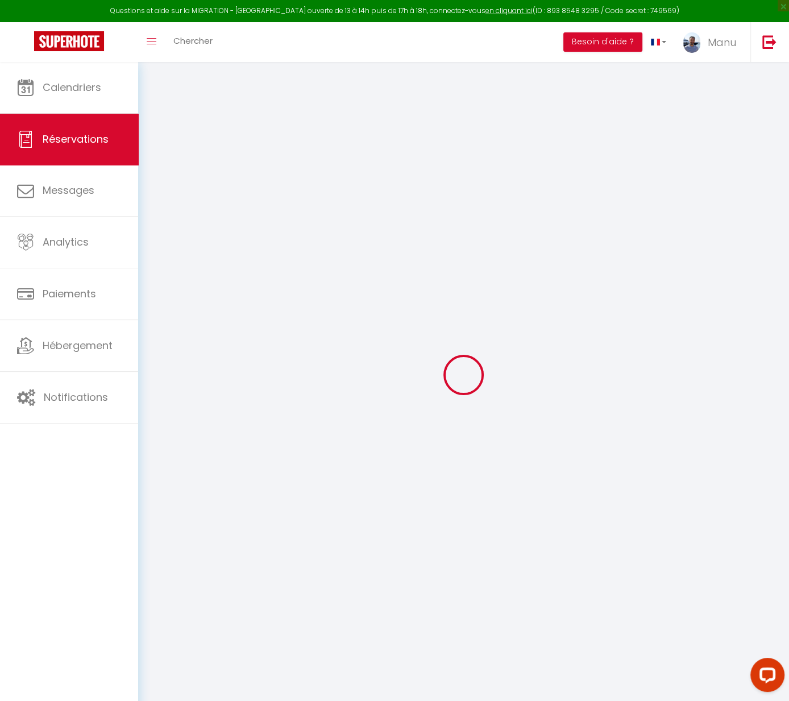
select select
checkbox input "false"
select select
checkbox input "false"
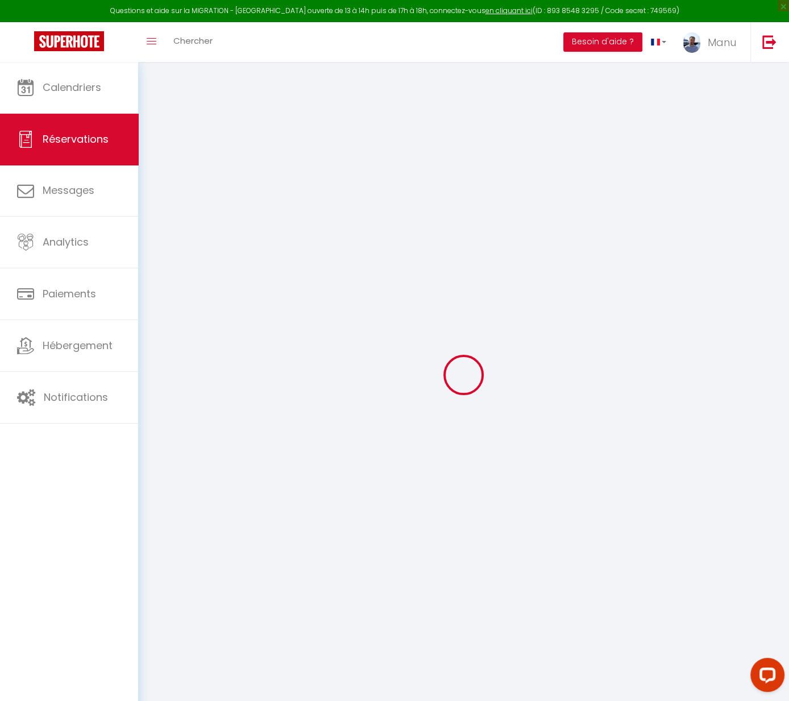
type textarea "** THIS RESERVATION HAS BEEN PRE-PAID ** Approximate time of arrival: between 1…"
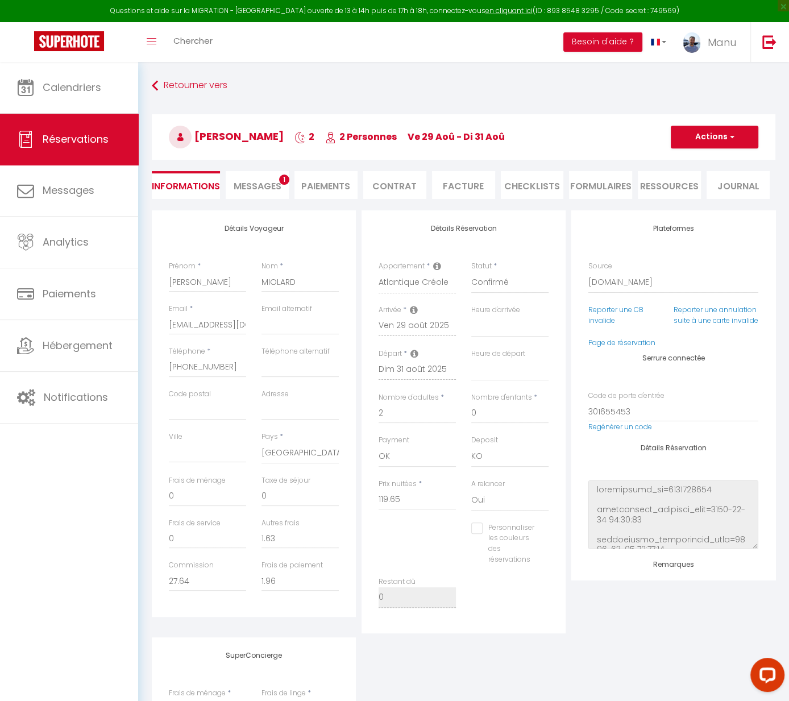
type input "75"
select select
checkbox input "false"
select select
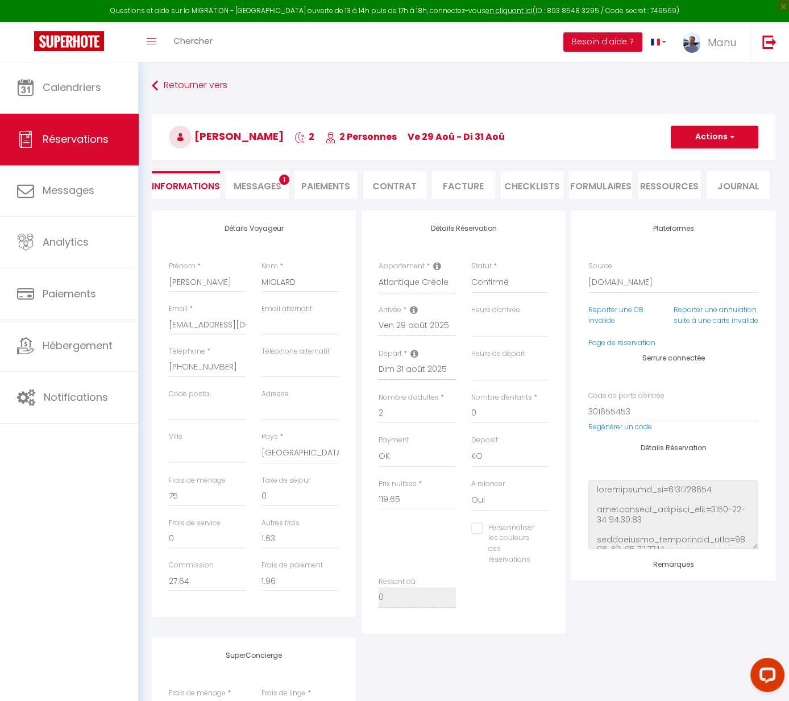
select select
